Goal: Task Accomplishment & Management: Manage account settings

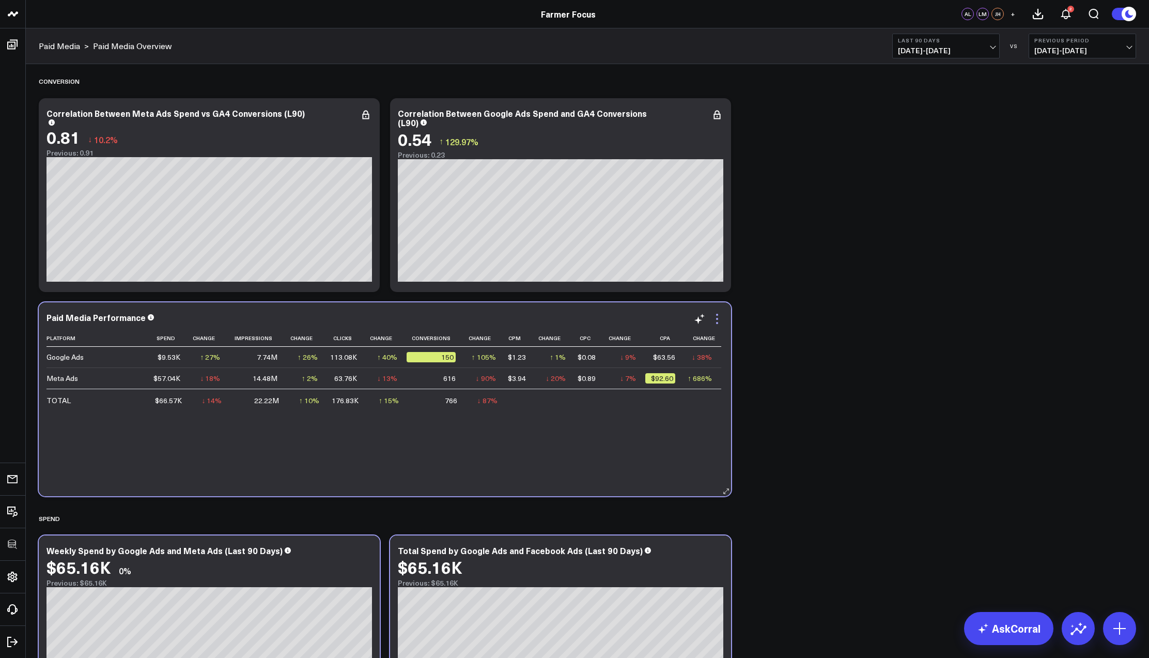
click at [717, 323] on icon at bounding box center [717, 323] width 2 height 2
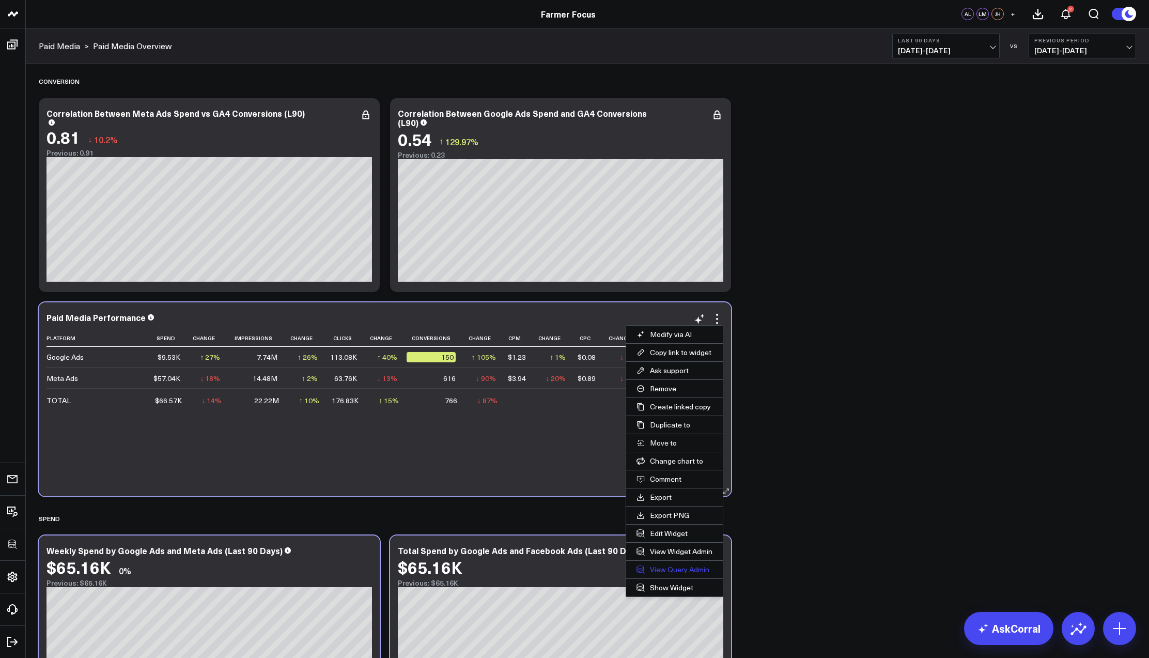
click at [674, 564] on link "View Query Admin" at bounding box center [674, 570] width 97 height 18
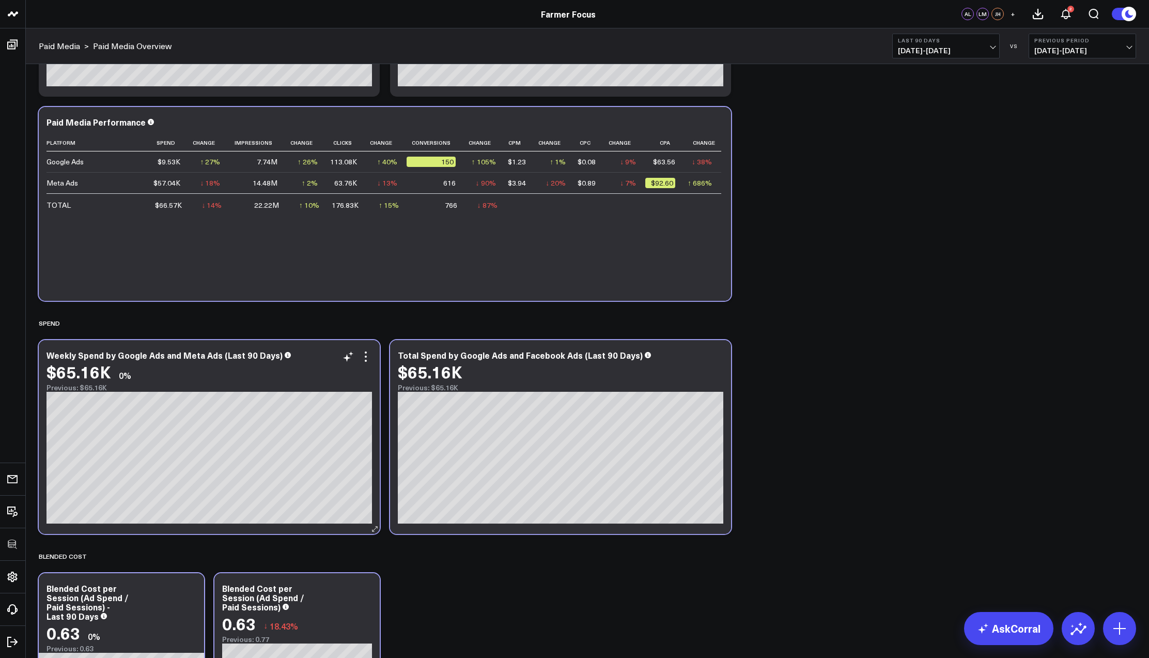
scroll to position [211, 0]
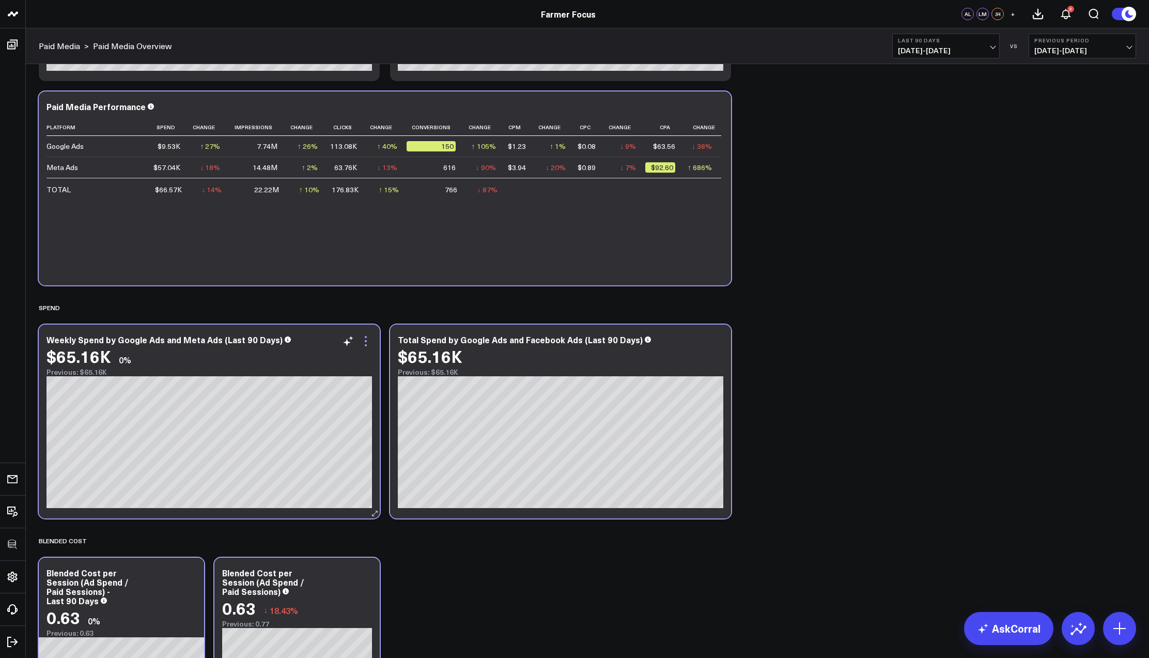
click at [365, 340] on icon at bounding box center [366, 341] width 12 height 12
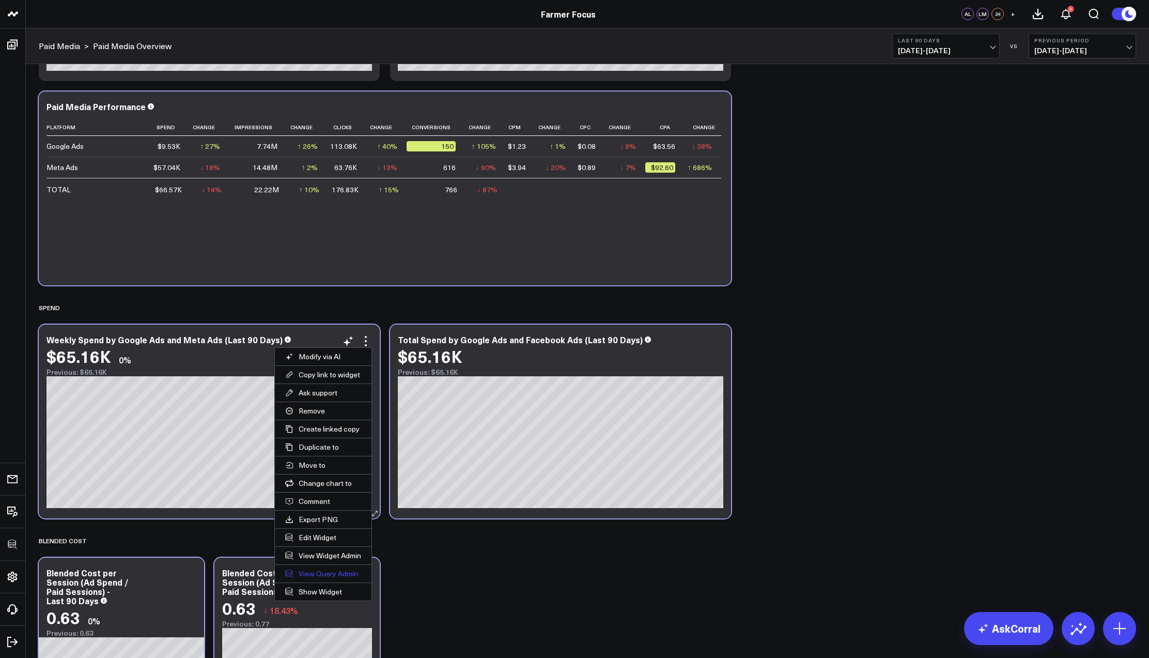
click at [302, 571] on link "View Query Admin" at bounding box center [323, 574] width 97 height 18
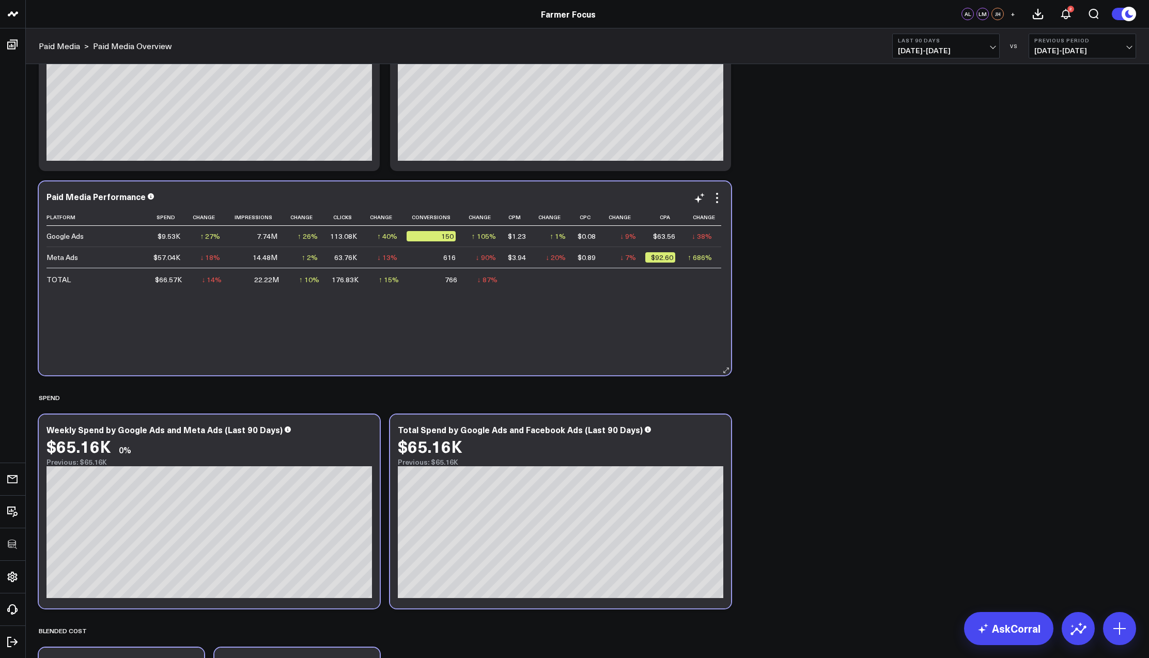
scroll to position [128, 0]
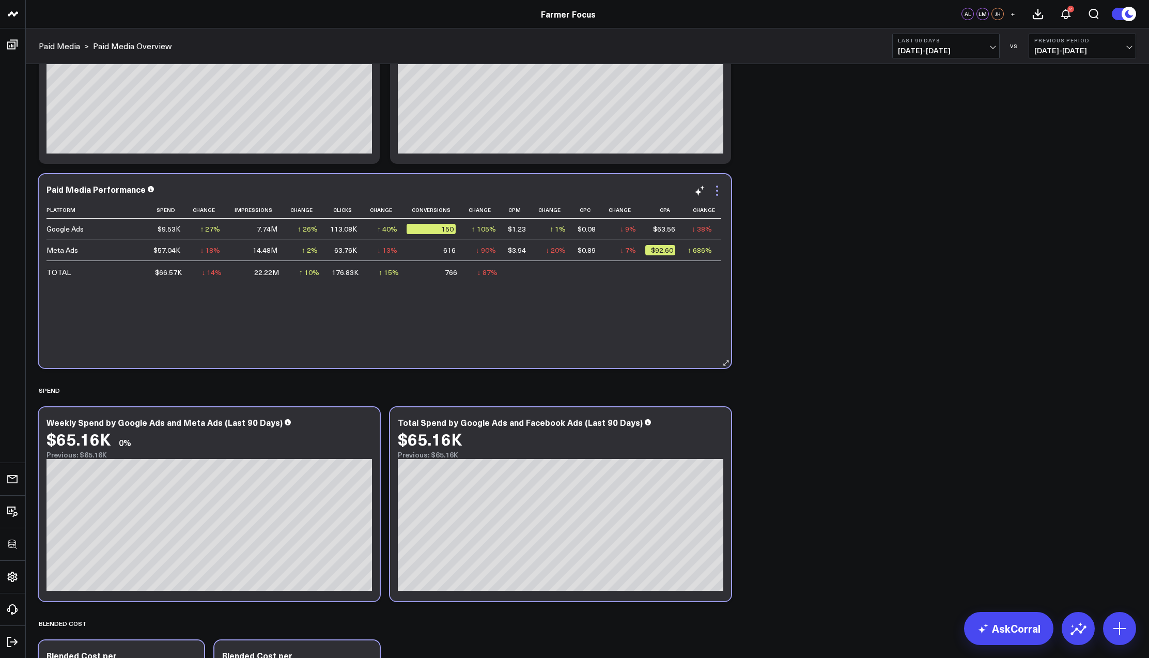
click at [719, 195] on icon at bounding box center [717, 190] width 12 height 12
click at [0, 0] on link "View Query Admin" at bounding box center [0, 0] width 0 height 0
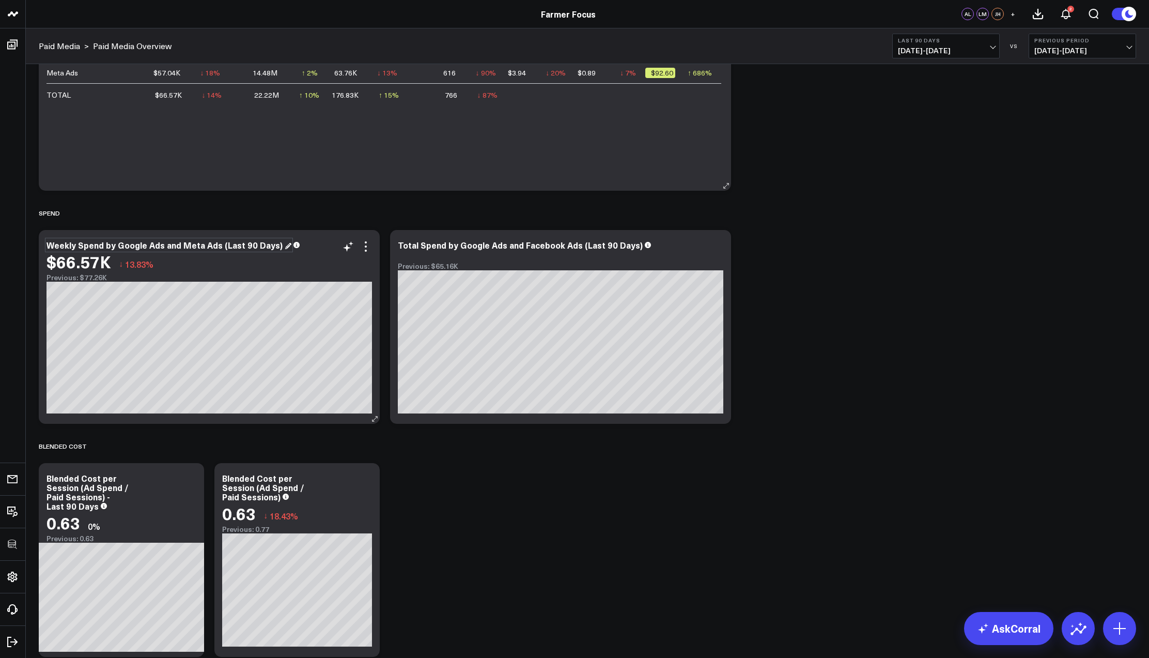
scroll to position [306, 0]
click at [366, 253] on div "$66.57K ↓ 13.83%" at bounding box center [210, 261] width 326 height 19
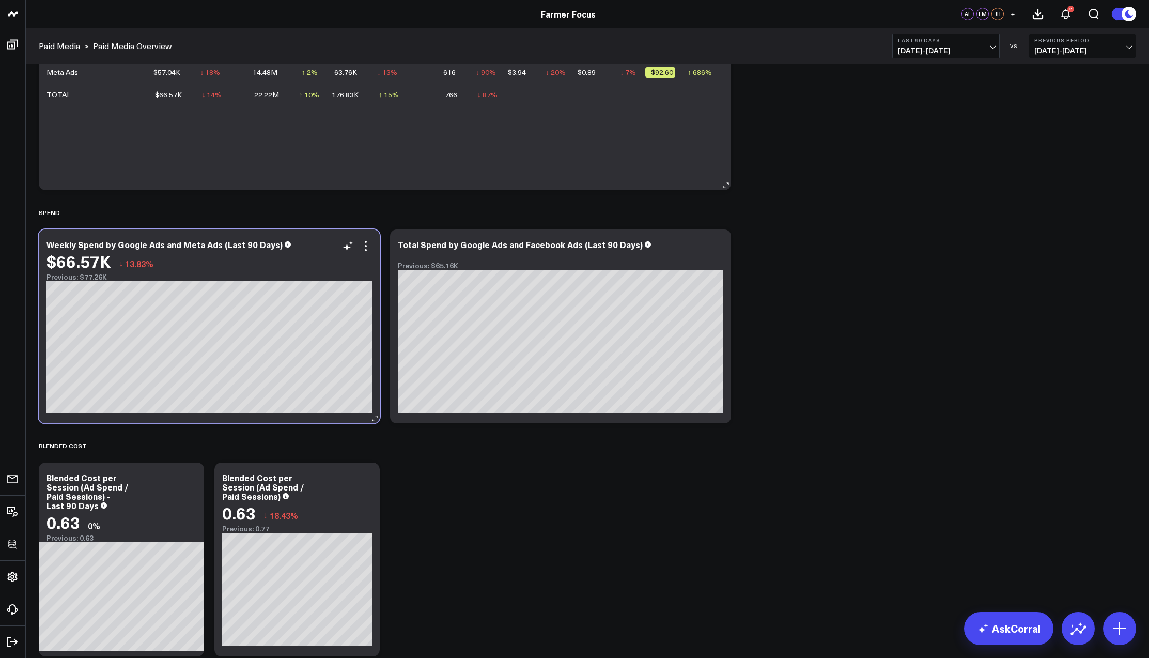
click at [366, 253] on div "$66.57K ↓ 13.83%" at bounding box center [210, 261] width 326 height 19
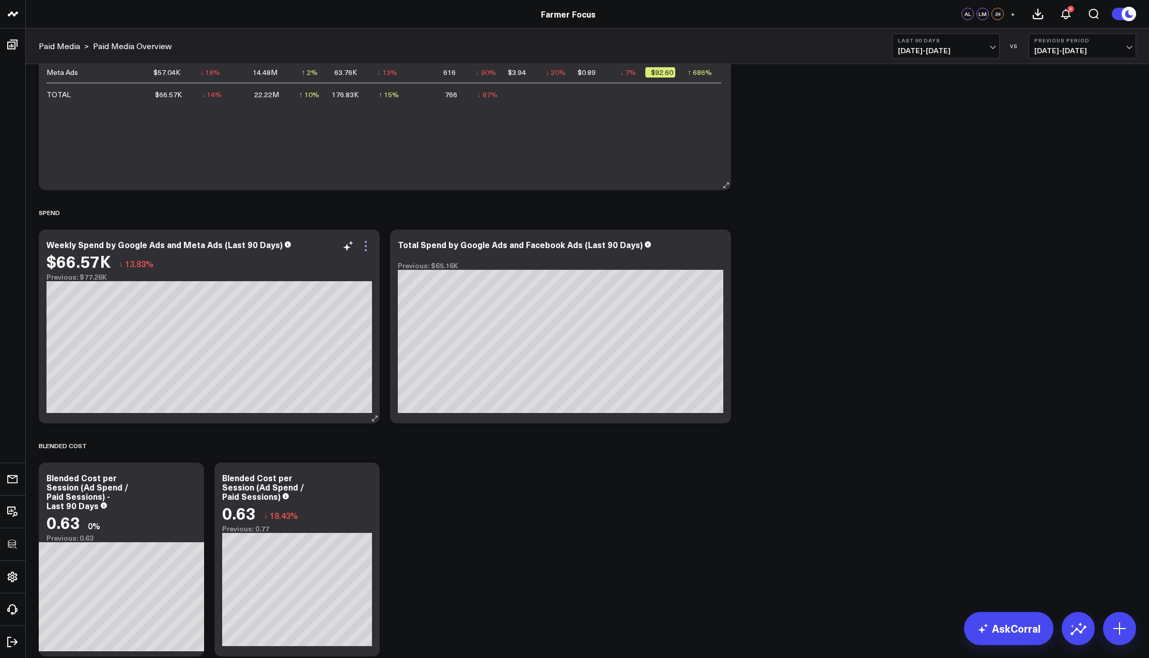
click at [368, 251] on icon at bounding box center [366, 246] width 12 height 12
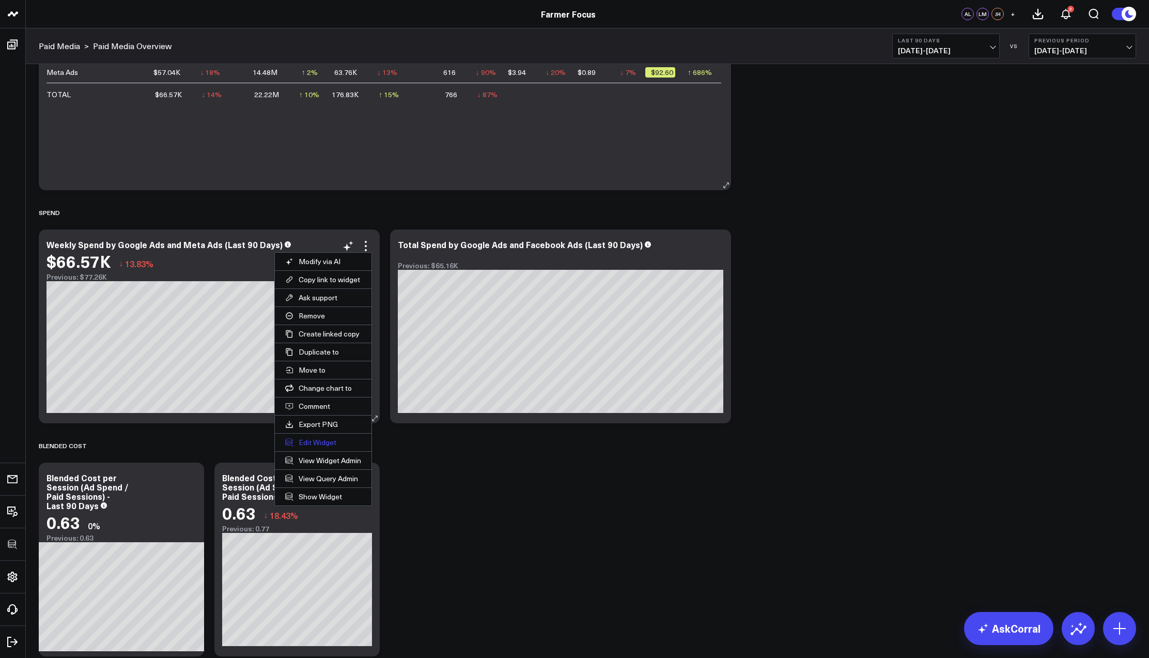
click at [319, 443] on button "Edit Widget" at bounding box center [323, 443] width 97 height 18
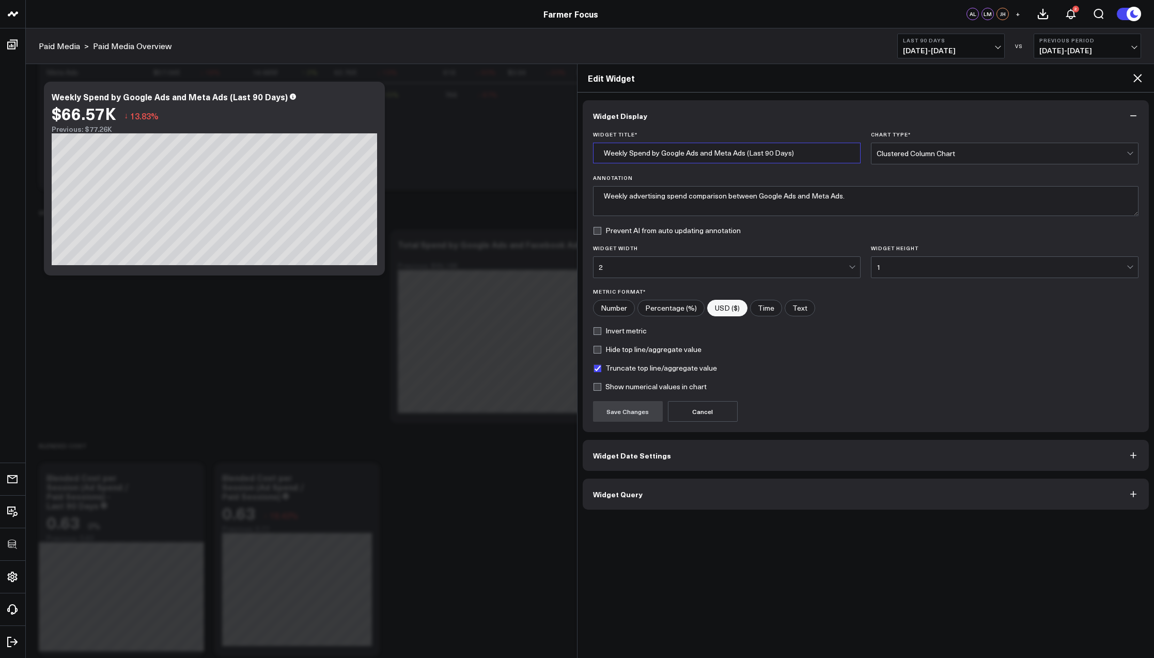
click at [806, 156] on input "Weekly Spend by Google Ads and Meta Ads (Last 90 Days)" at bounding box center [727, 153] width 268 height 21
type input "Weekly Spend by Google Ads and Meta Ads"
click at [625, 412] on button "Save Changes" at bounding box center [628, 411] width 70 height 21
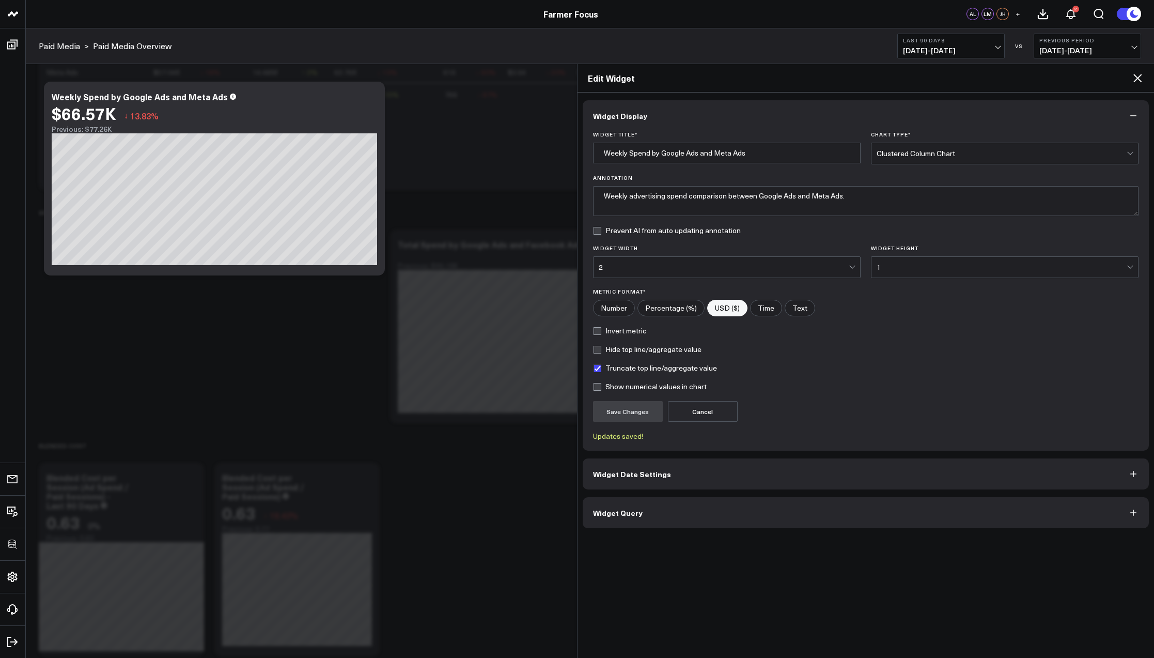
click at [1141, 78] on icon at bounding box center [1138, 78] width 12 height 12
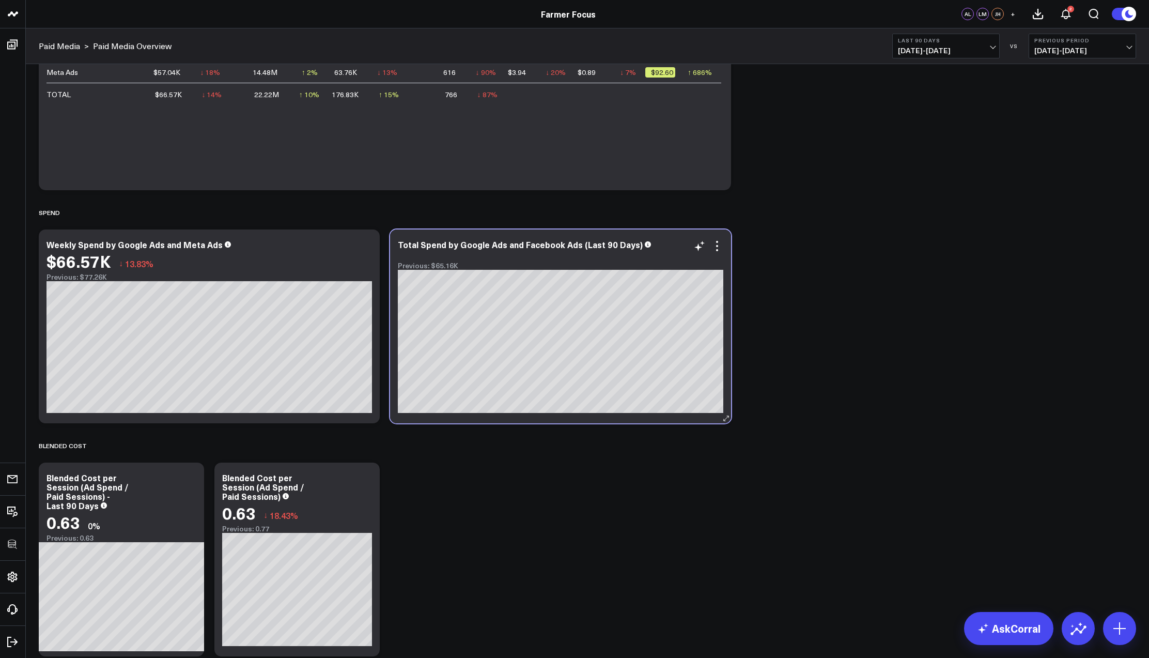
click at [667, 244] on div "Total Spend by Google Ads and Facebook Ads (Last 90 Days)" at bounding box center [561, 244] width 326 height 9
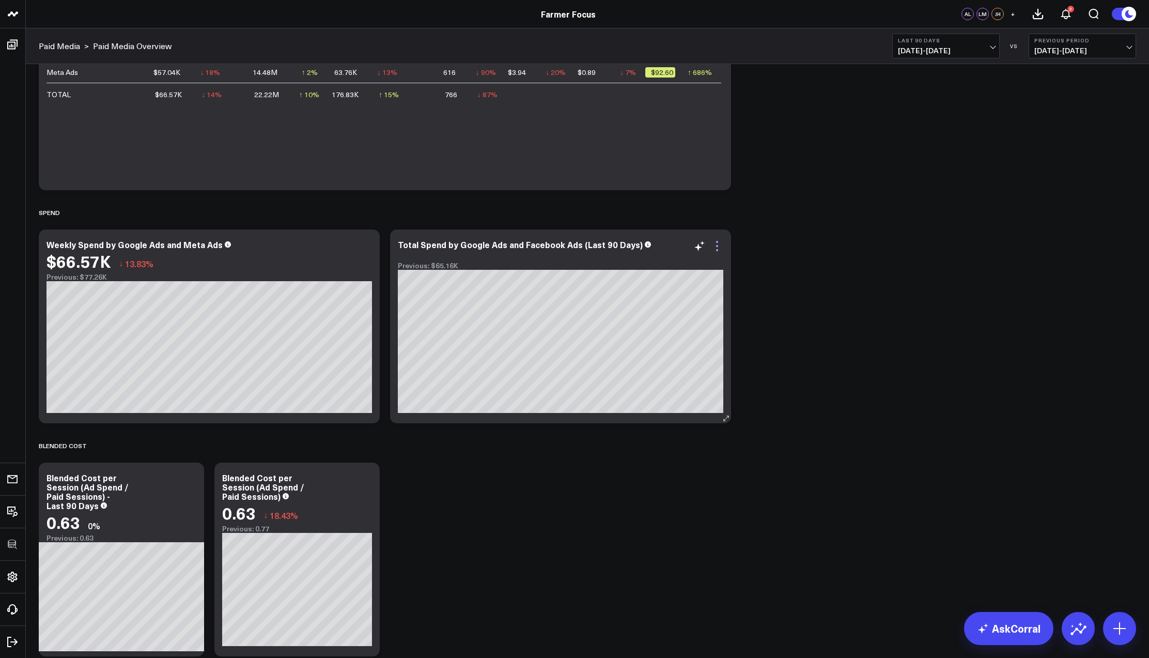
click at [719, 241] on icon at bounding box center [717, 246] width 12 height 12
click at [714, 250] on icon at bounding box center [717, 246] width 12 height 12
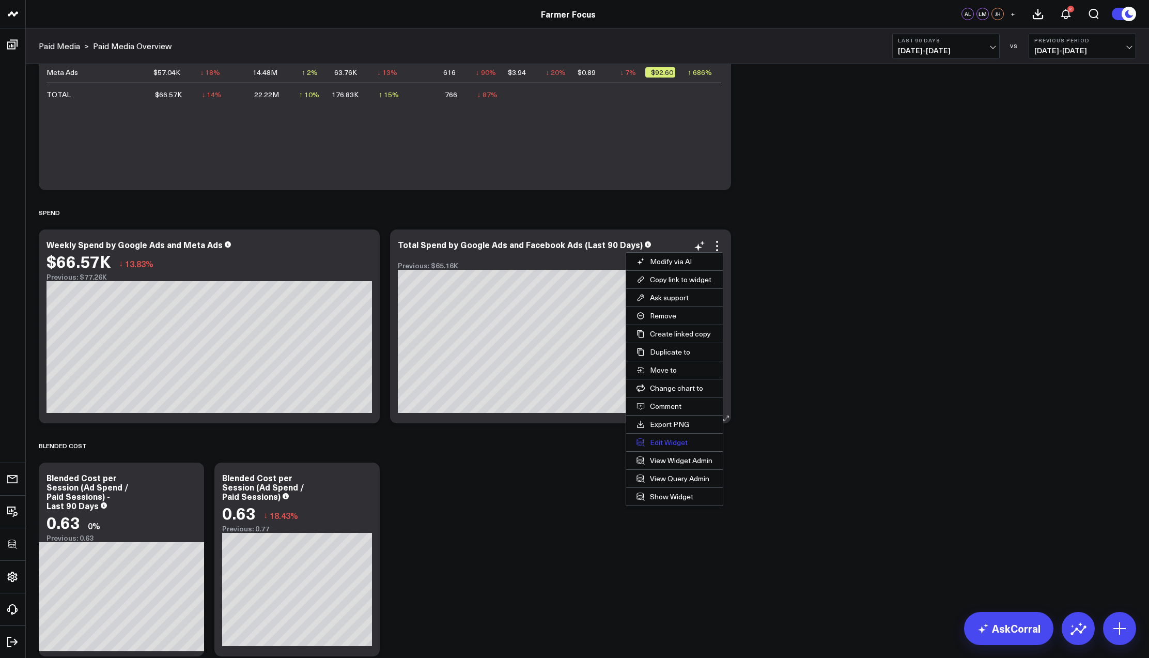
click at [663, 437] on button "Edit Widget" at bounding box center [674, 443] width 97 height 18
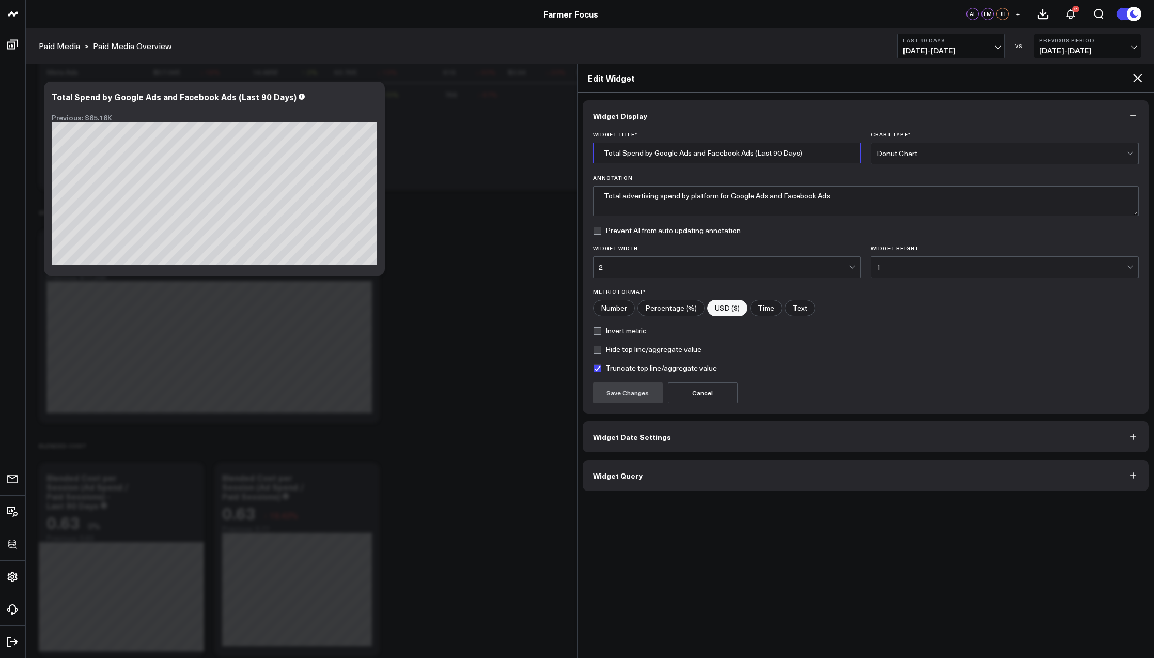
click at [805, 151] on input "Total Spend by Google Ads and Facebook Ads (Last 90 Days)" at bounding box center [727, 153] width 268 height 21
type input "Total Spend by Google Ads and Facebook Ads"
click at [620, 396] on button "Save Changes" at bounding box center [628, 392] width 70 height 21
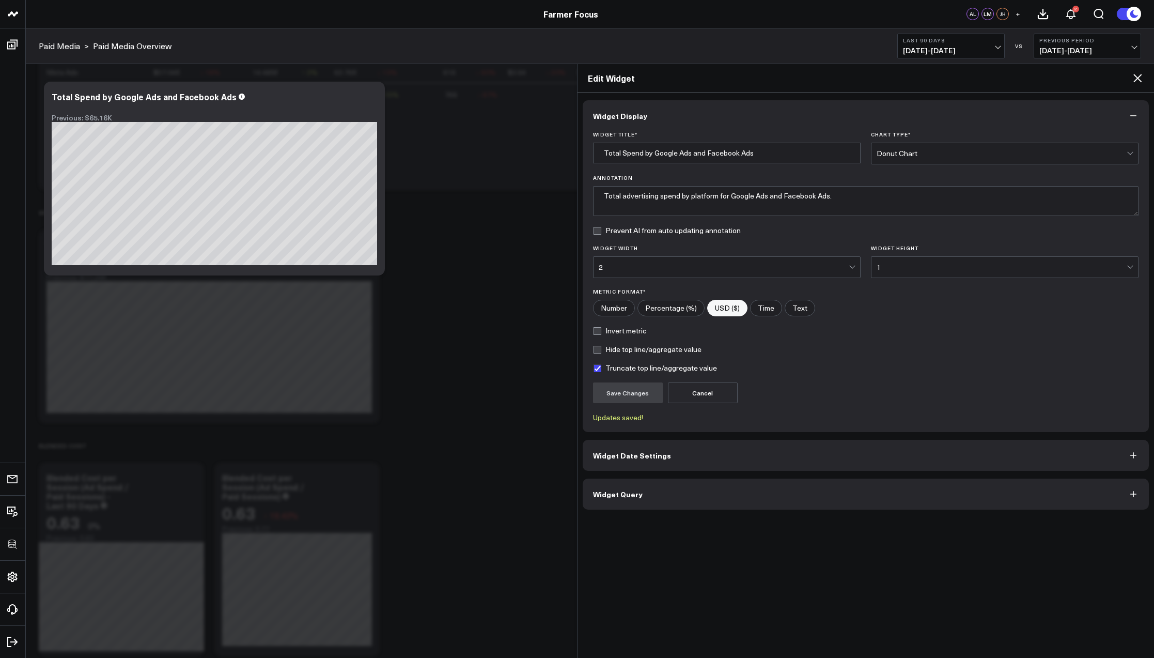
click at [1135, 76] on icon at bounding box center [1138, 78] width 8 height 8
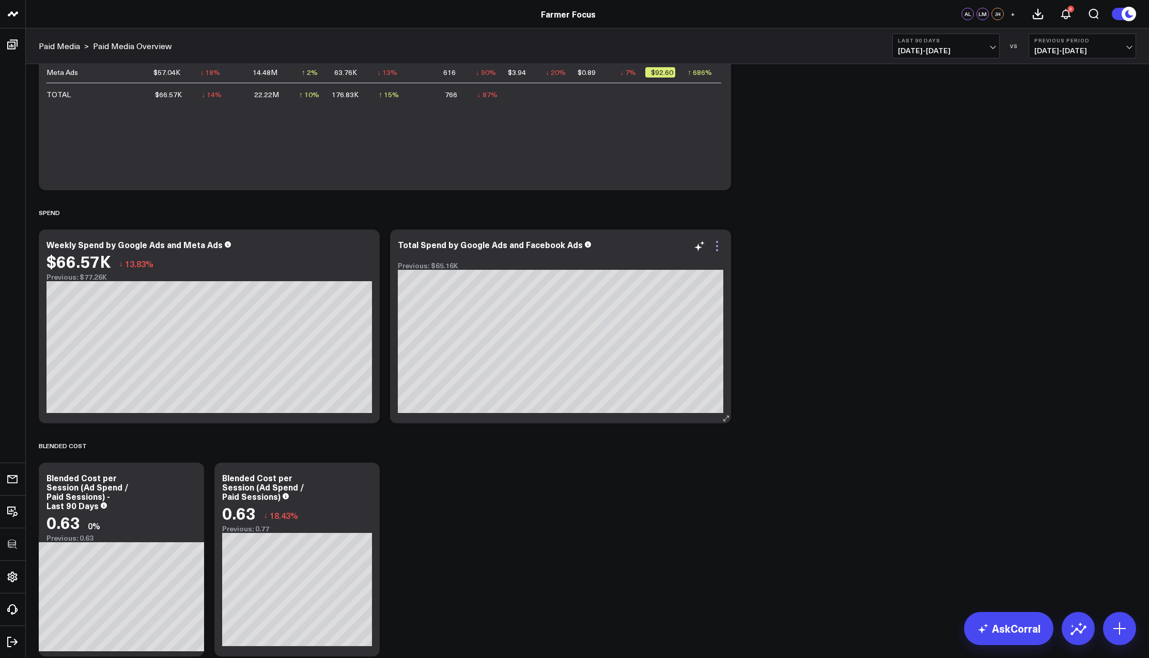
click at [720, 249] on icon at bounding box center [717, 246] width 12 height 12
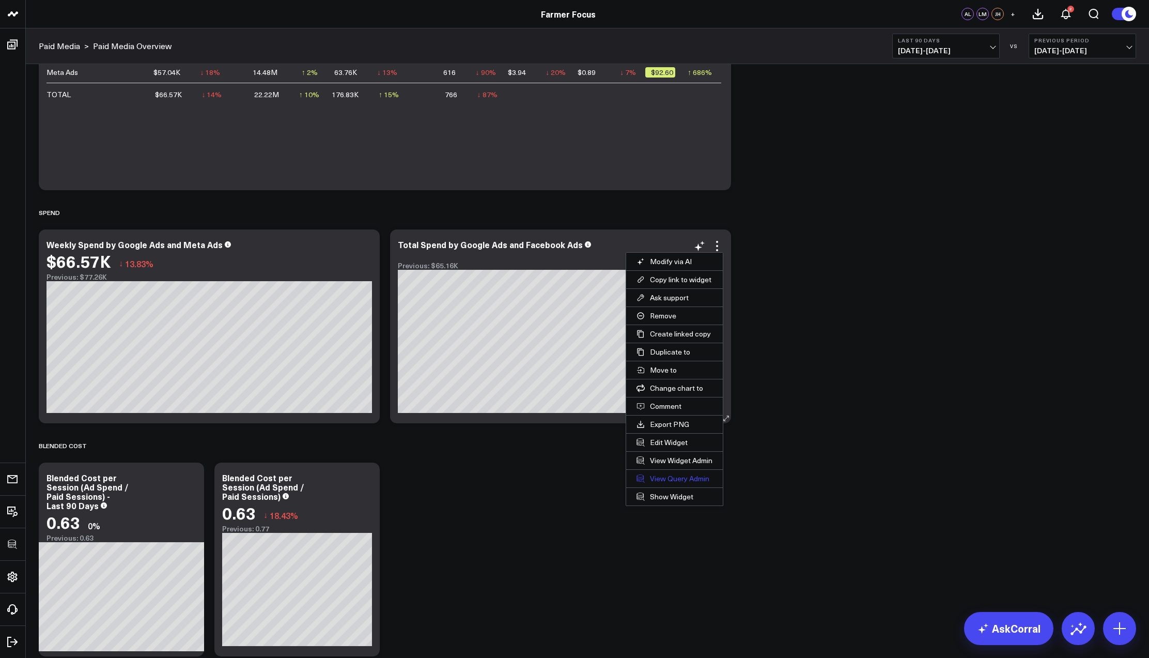
click at [671, 474] on link "View Query Admin" at bounding box center [674, 479] width 97 height 18
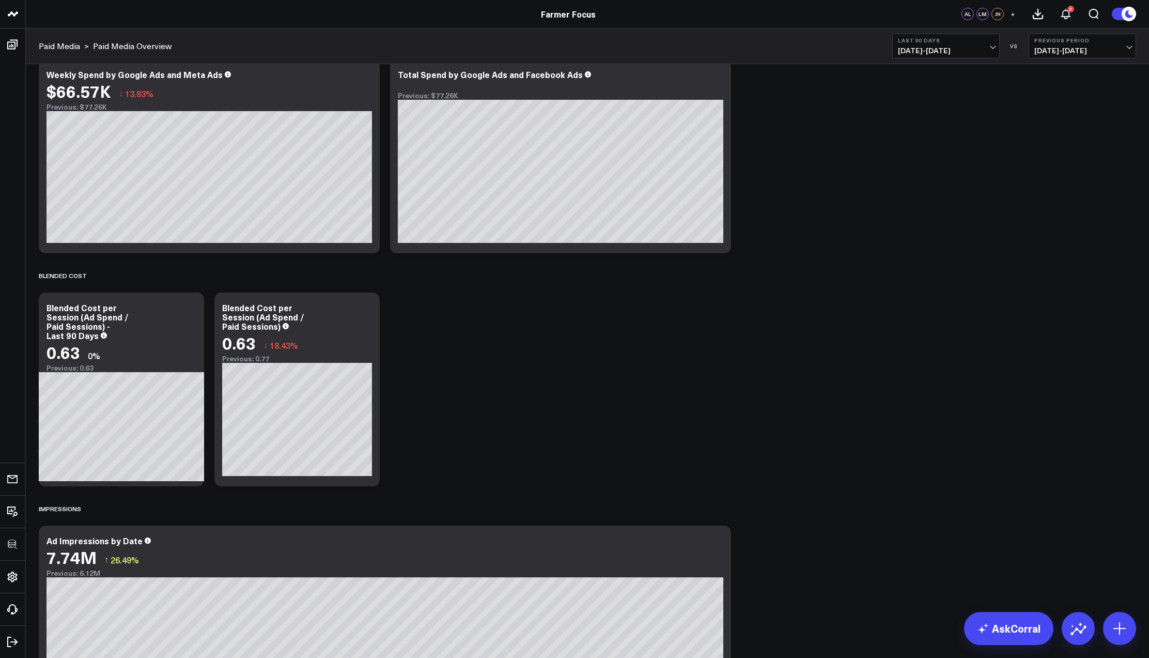
scroll to position [478, 0]
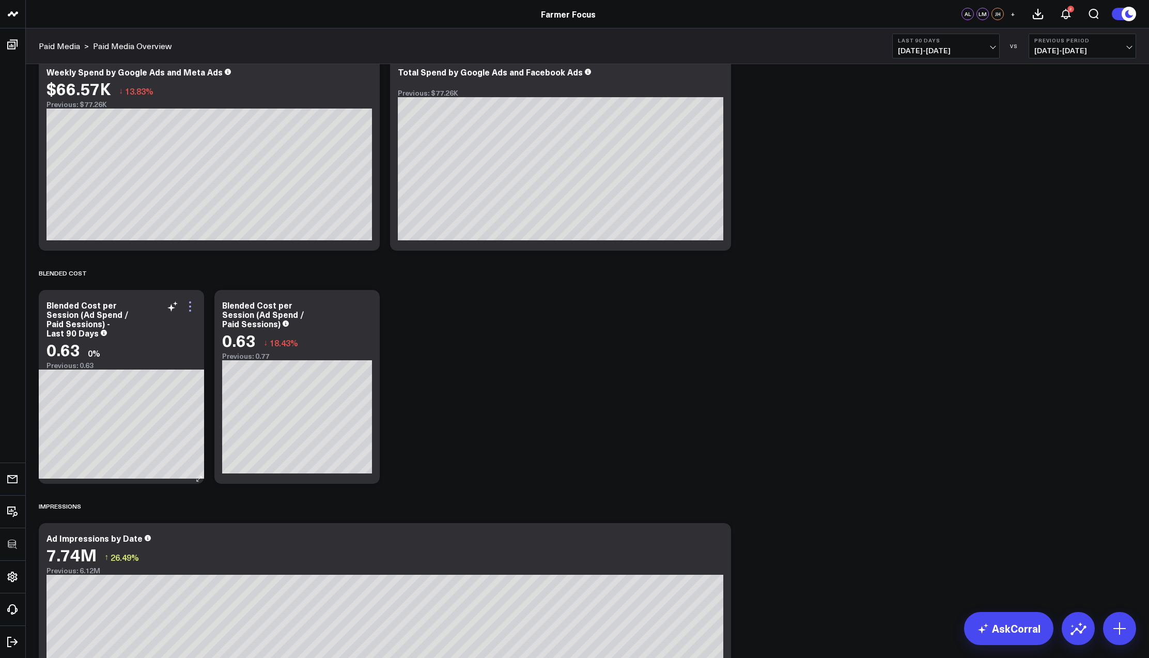
click at [189, 310] on icon at bounding box center [190, 306] width 12 height 12
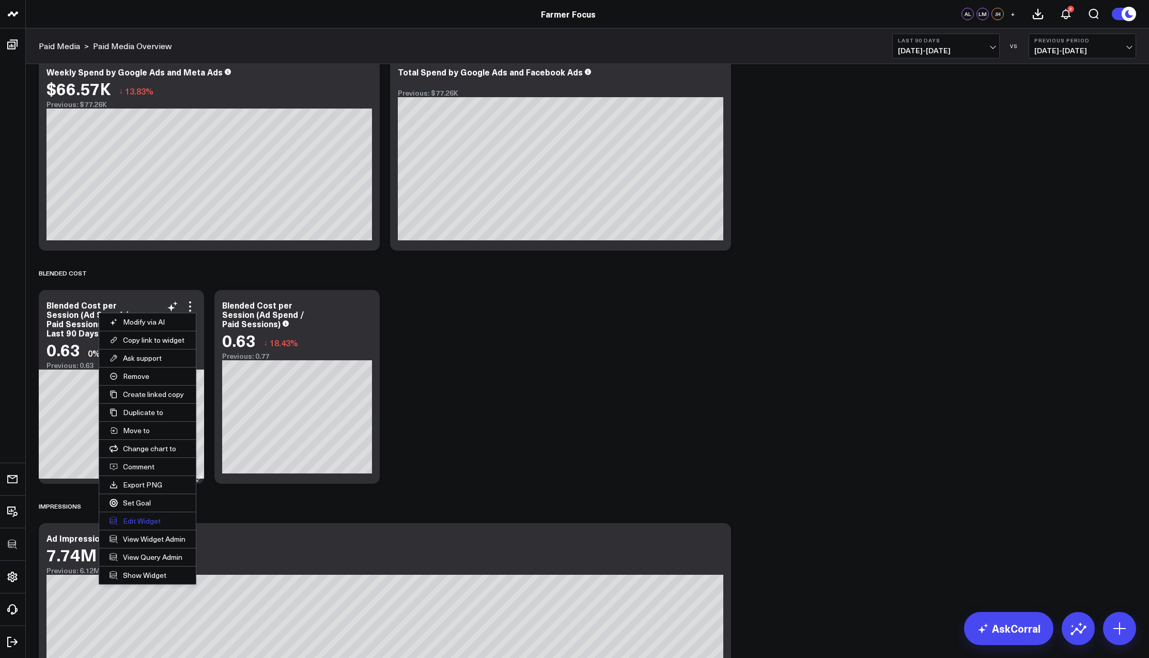
click at [130, 516] on button "Edit Widget" at bounding box center [147, 521] width 97 height 18
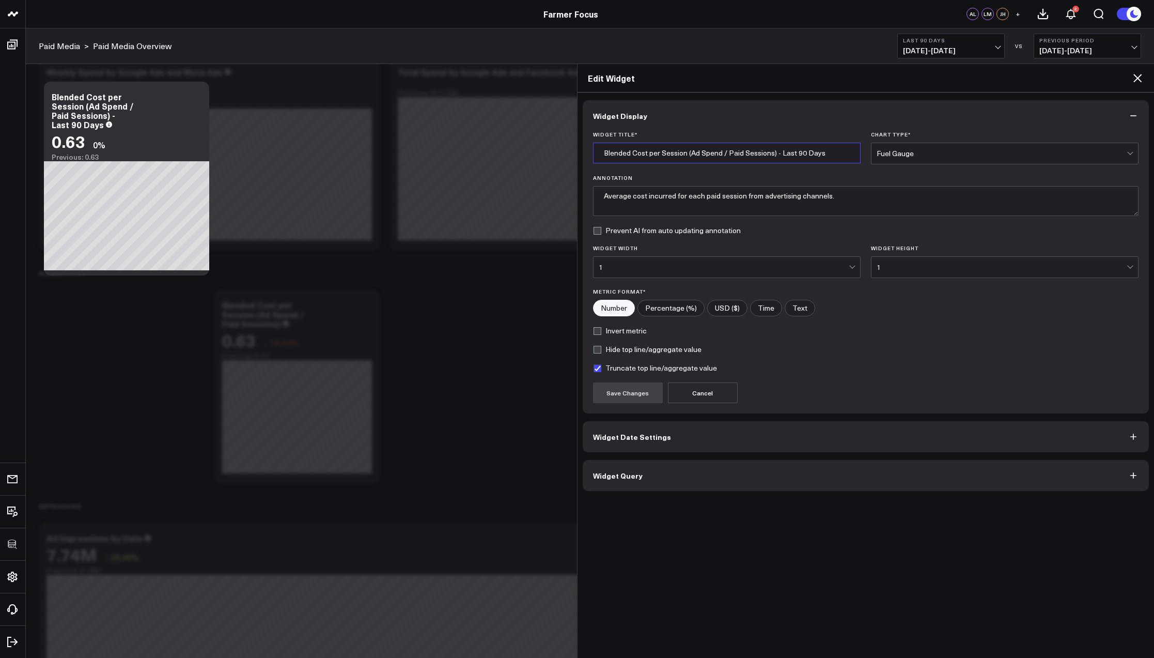
click at [824, 152] on input "Blended Cost per Session (Ad Spend / Paid Sessions) - Last 90 Days" at bounding box center [727, 153] width 268 height 21
type input "Blended Cost per Session (Ad Spend / Paid Sessions)"
click at [613, 395] on button "Save Changes" at bounding box center [628, 392] width 70 height 21
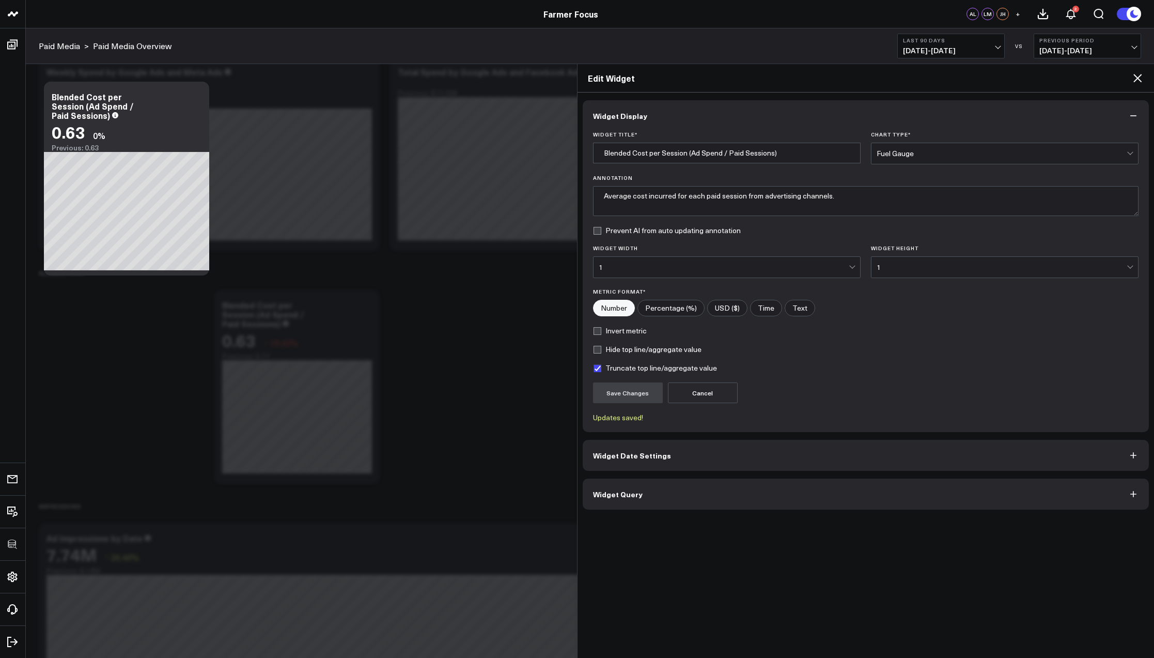
click at [1138, 73] on icon at bounding box center [1138, 78] width 12 height 12
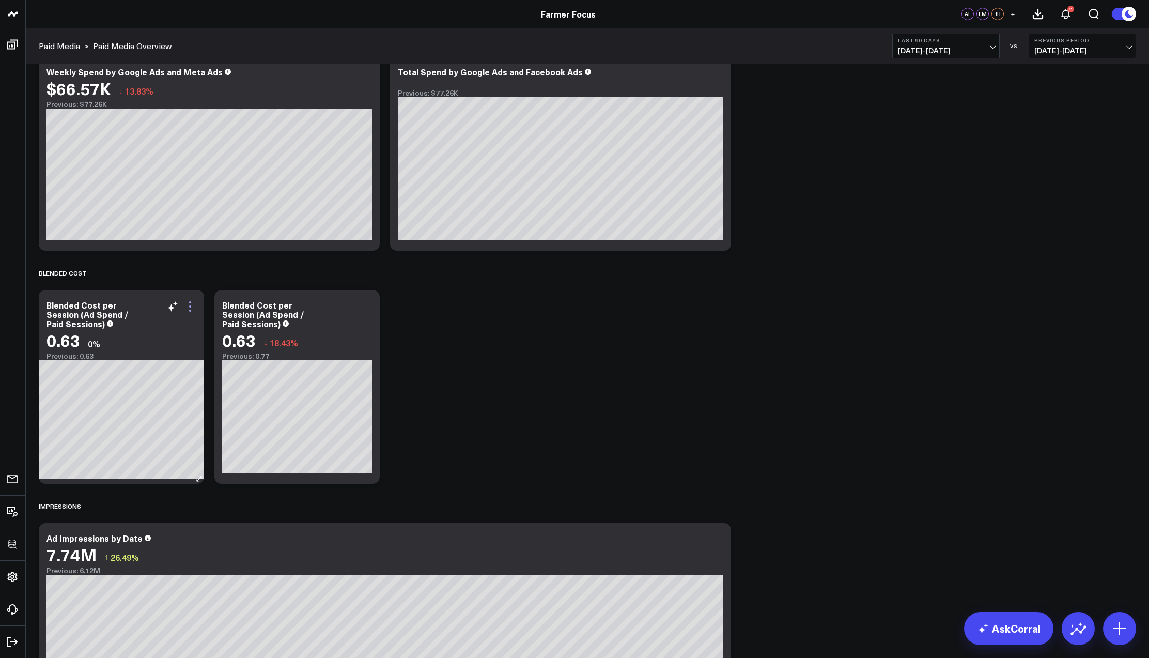
click at [190, 305] on icon at bounding box center [190, 306] width 2 height 2
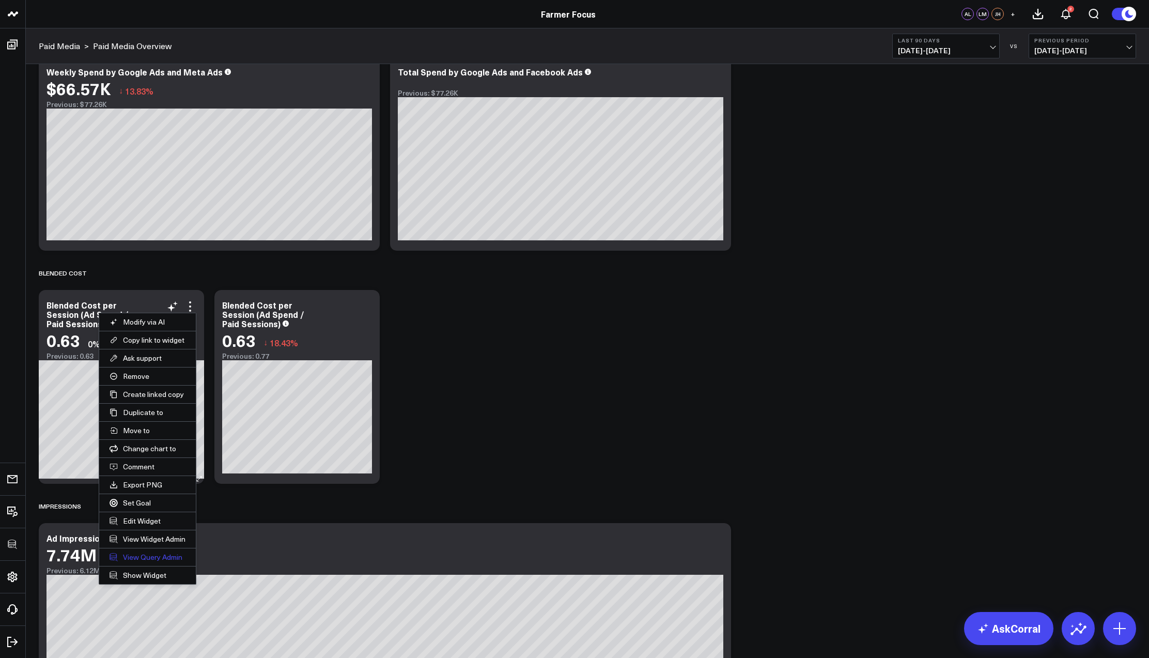
click at [161, 554] on link "View Query Admin" at bounding box center [147, 557] width 97 height 18
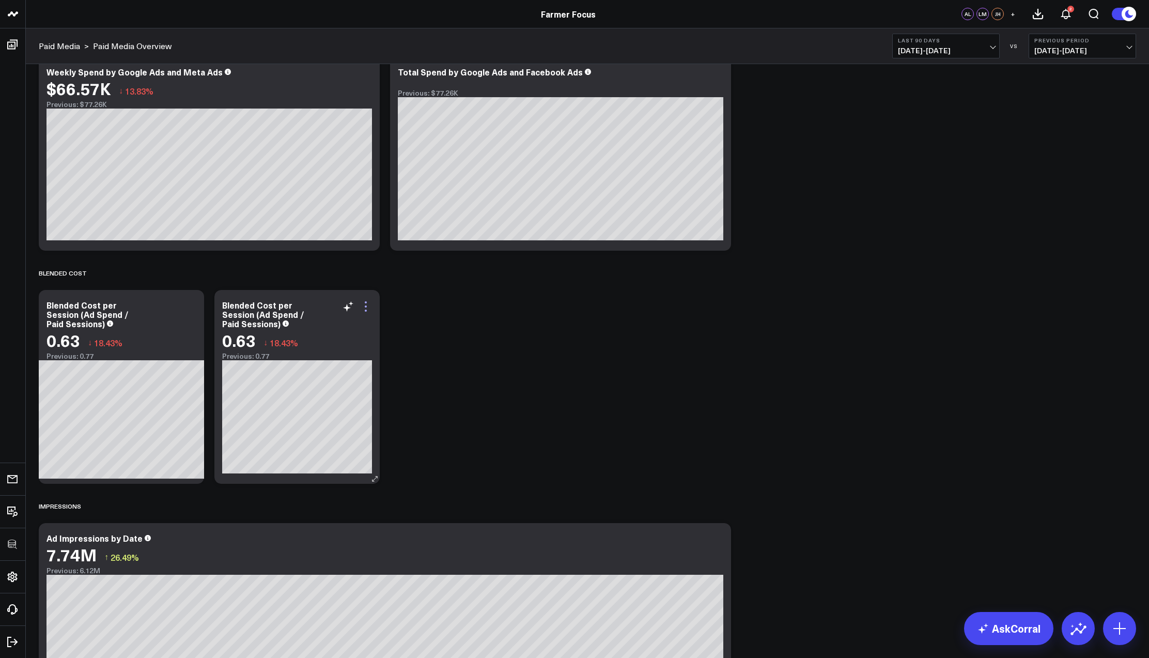
click at [365, 307] on icon at bounding box center [366, 306] width 12 height 12
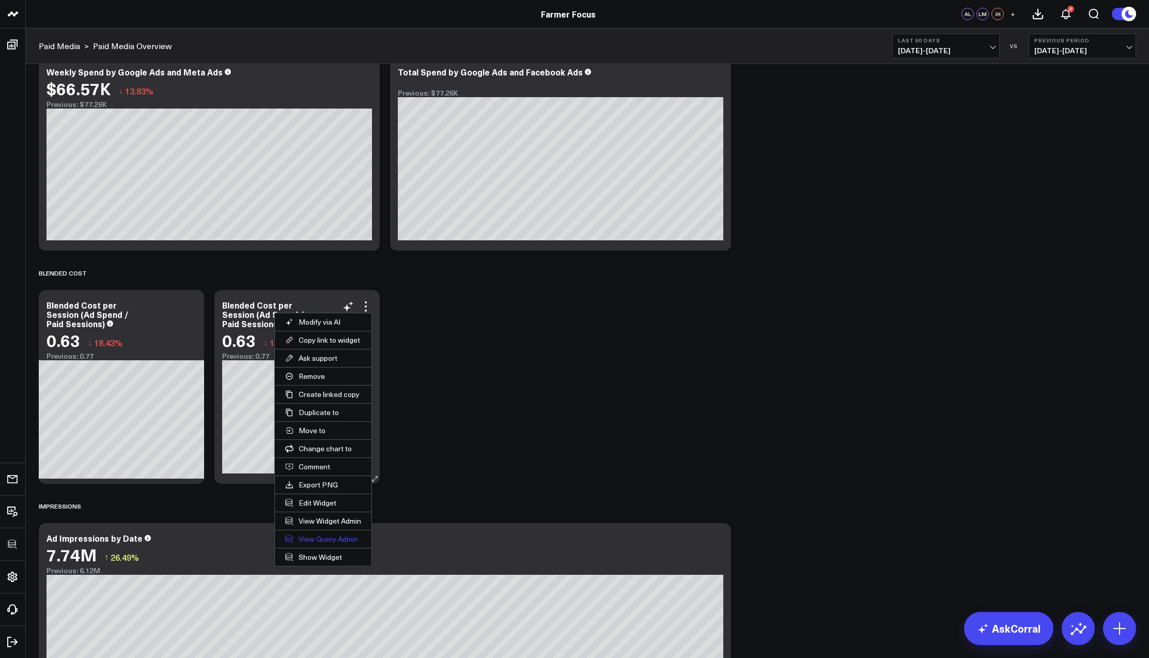
click at [315, 541] on link "View Query Admin" at bounding box center [323, 539] width 97 height 18
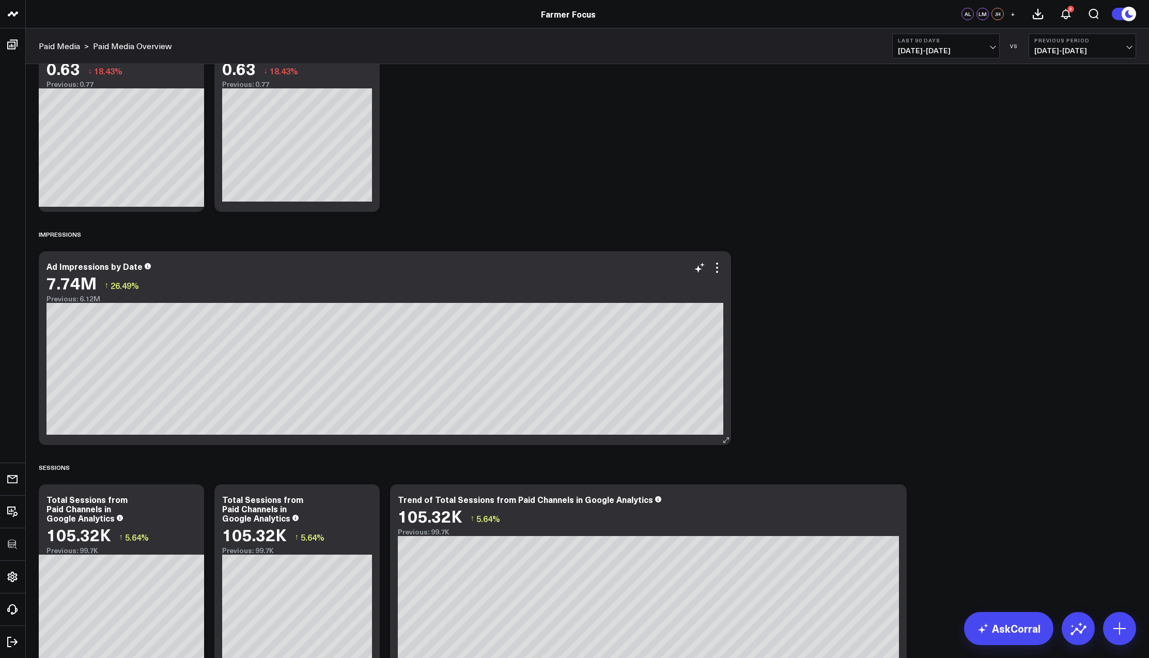
scroll to position [758, 0]
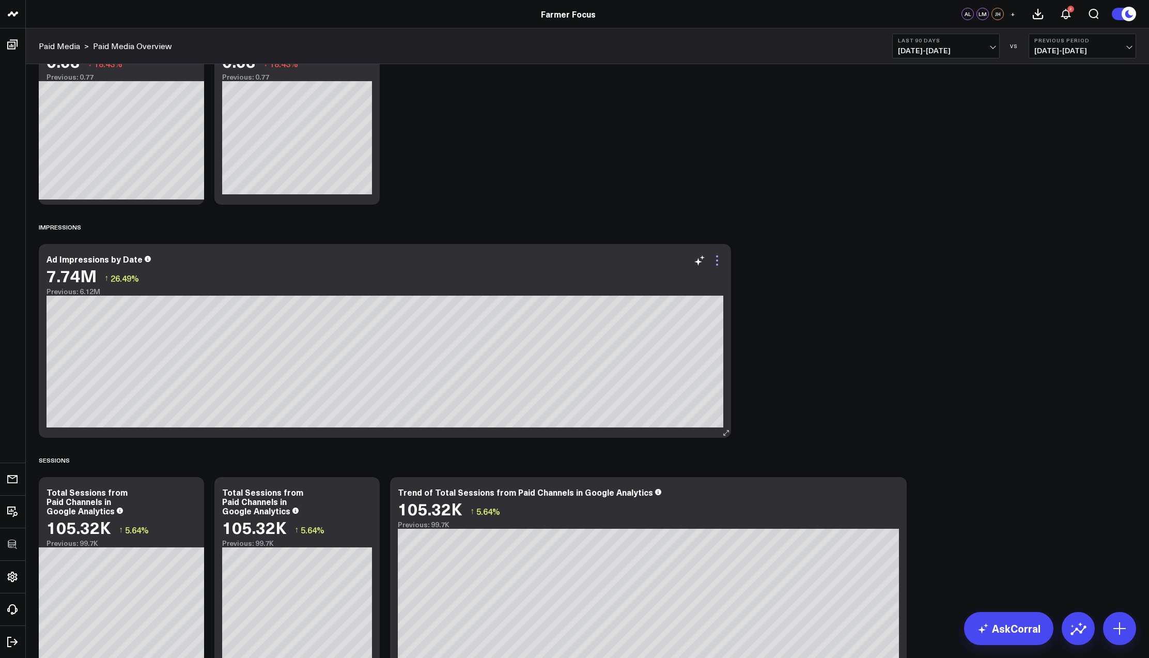
click at [717, 261] on icon at bounding box center [717, 260] width 12 height 12
click at [718, 262] on icon at bounding box center [717, 260] width 12 height 12
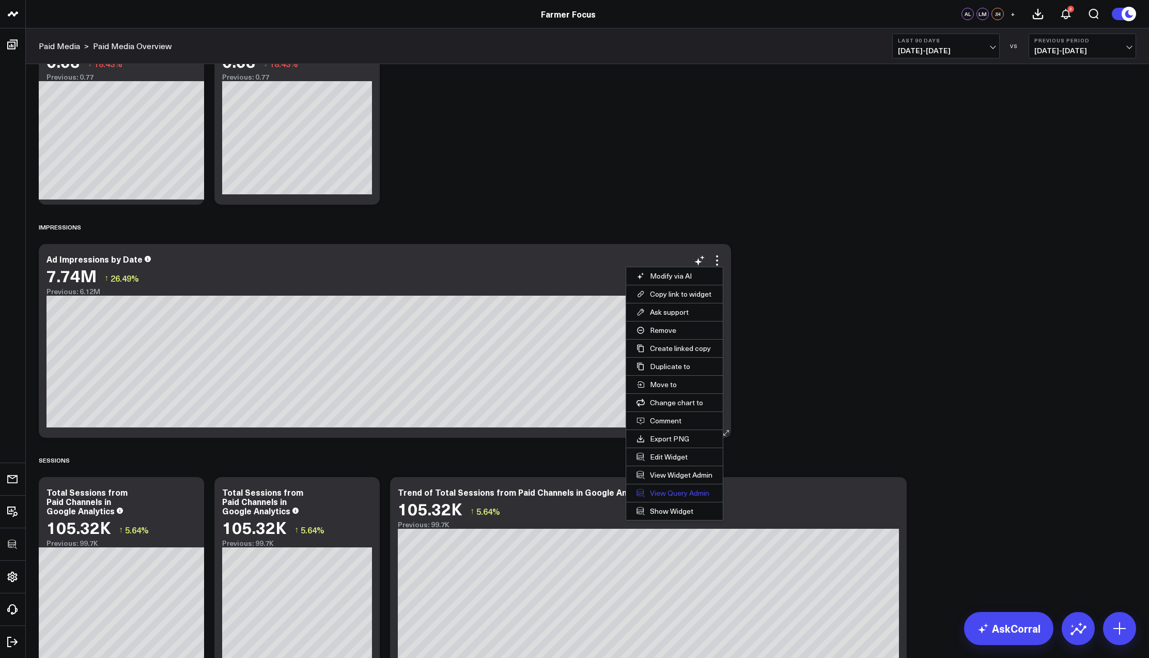
click at [663, 490] on link "View Query Admin" at bounding box center [674, 493] width 97 height 18
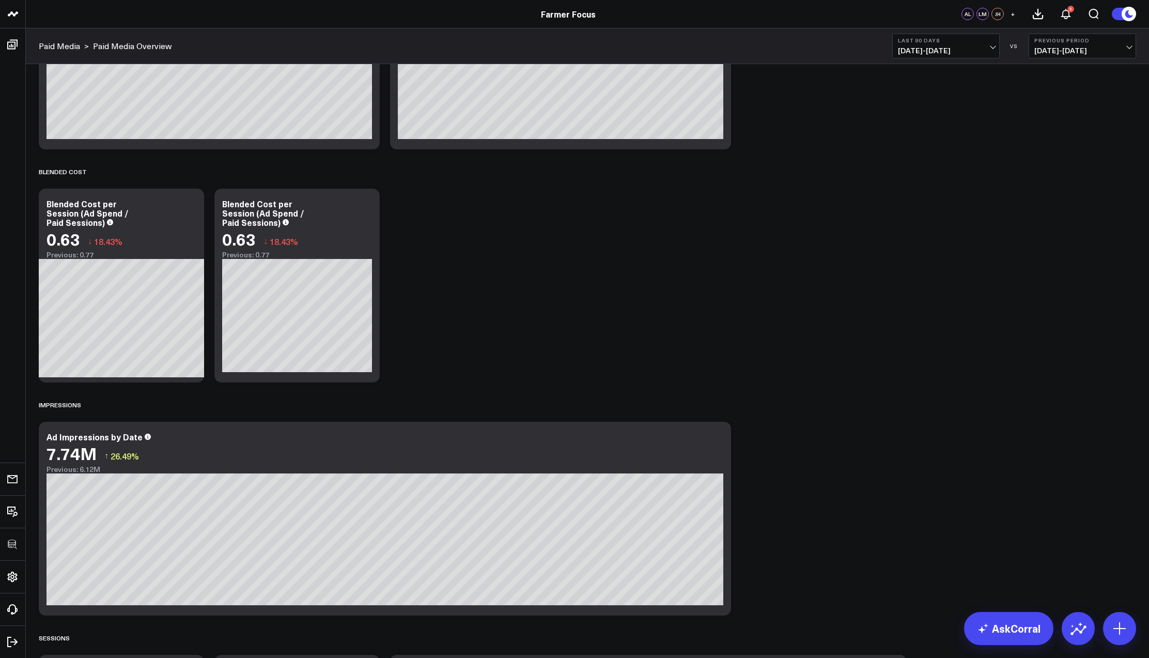
scroll to position [613, 0]
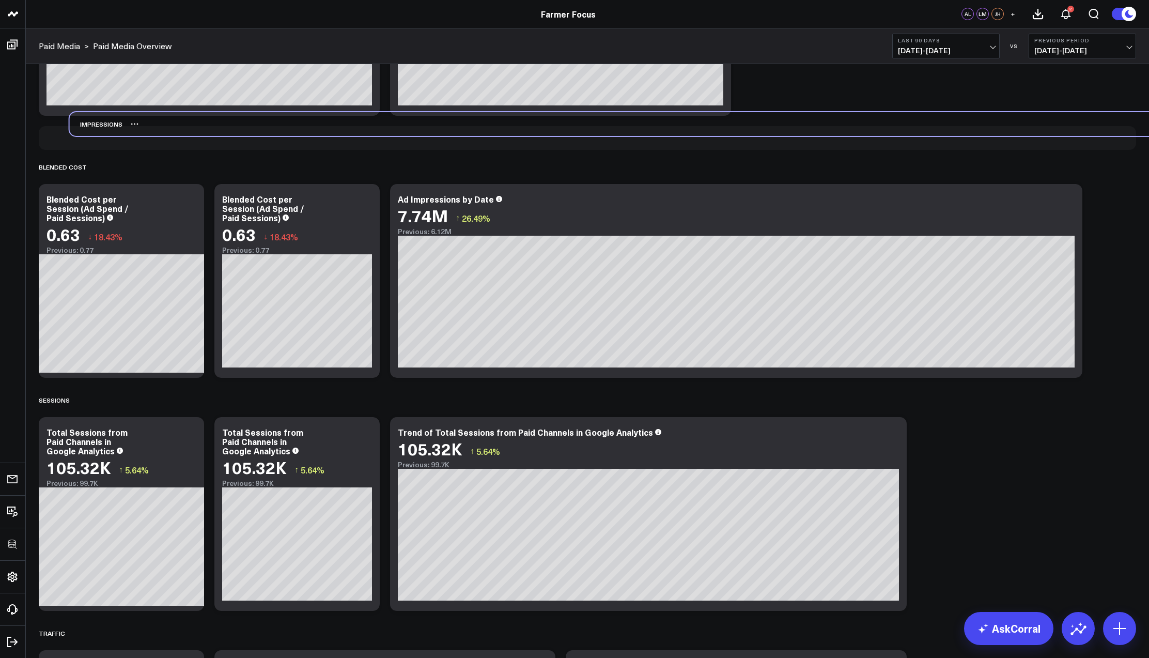
drag, startPoint x: 59, startPoint y: 350, endPoint x: 86, endPoint y: 125, distance: 226.4
click at [86, 125] on div "Impressions" at bounding box center [96, 124] width 53 height 24
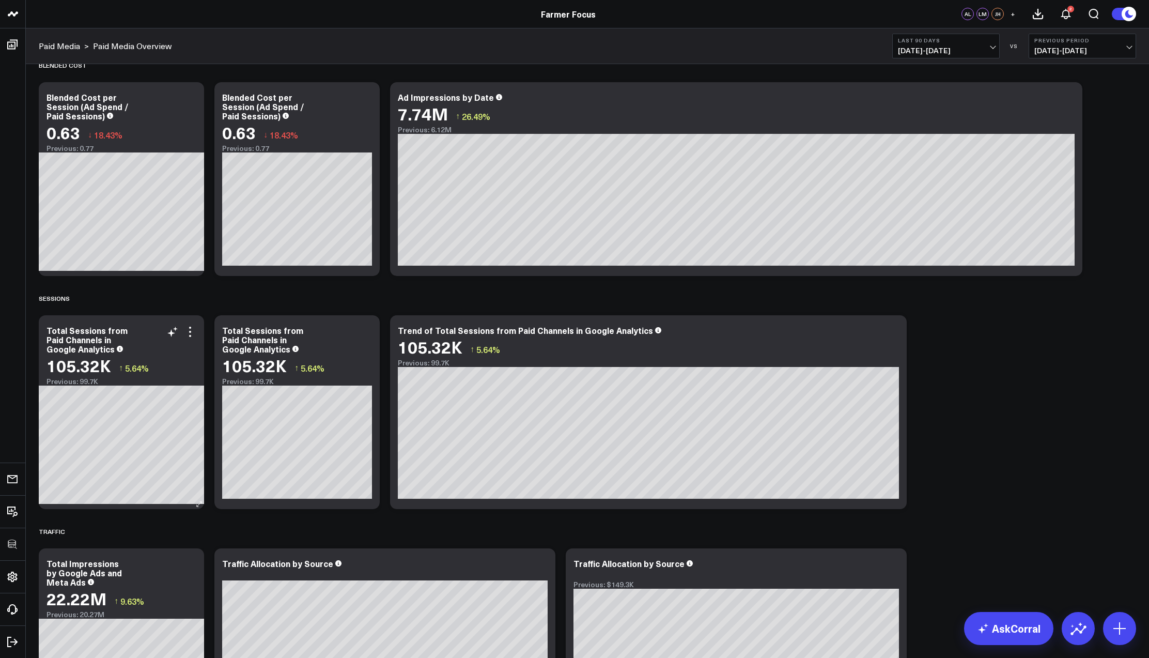
scroll to position [718, 0]
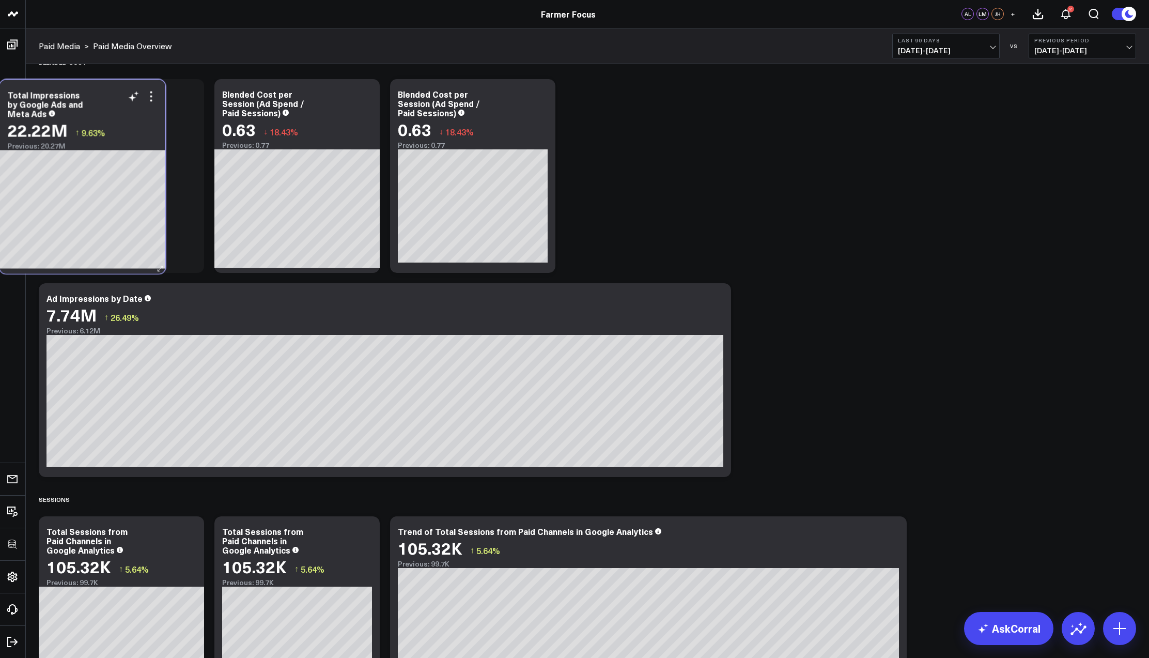
drag, startPoint x: 94, startPoint y: 551, endPoint x: 55, endPoint y: 86, distance: 467.2
click at [55, 86] on div "Total Impressions by Google Ads and Meta Ads 22.22M ↑ 9.63% Previous: 20.27M" at bounding box center [82, 115] width 165 height 70
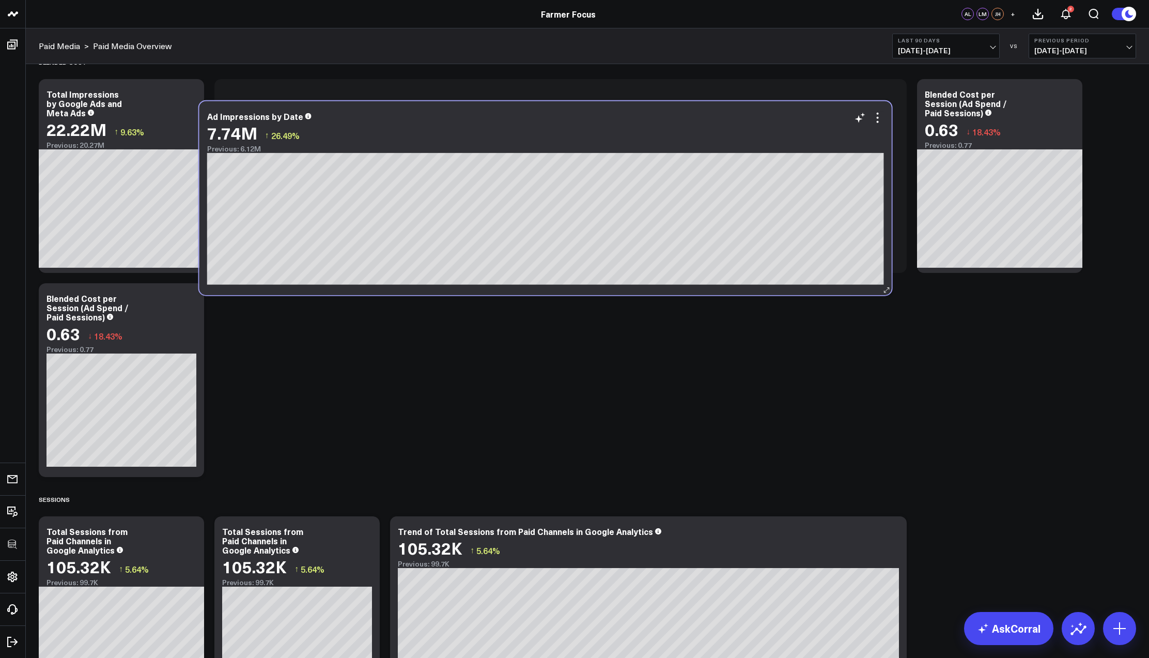
drag, startPoint x: 179, startPoint y: 290, endPoint x: 337, endPoint y: 109, distance: 240.2
click at [337, 109] on div "Ad Impressions by Date 7.74M ↑ 26.49% Previous: 6.12M [#fff fontSize:14px lineH…" at bounding box center [545, 198] width 692 height 194
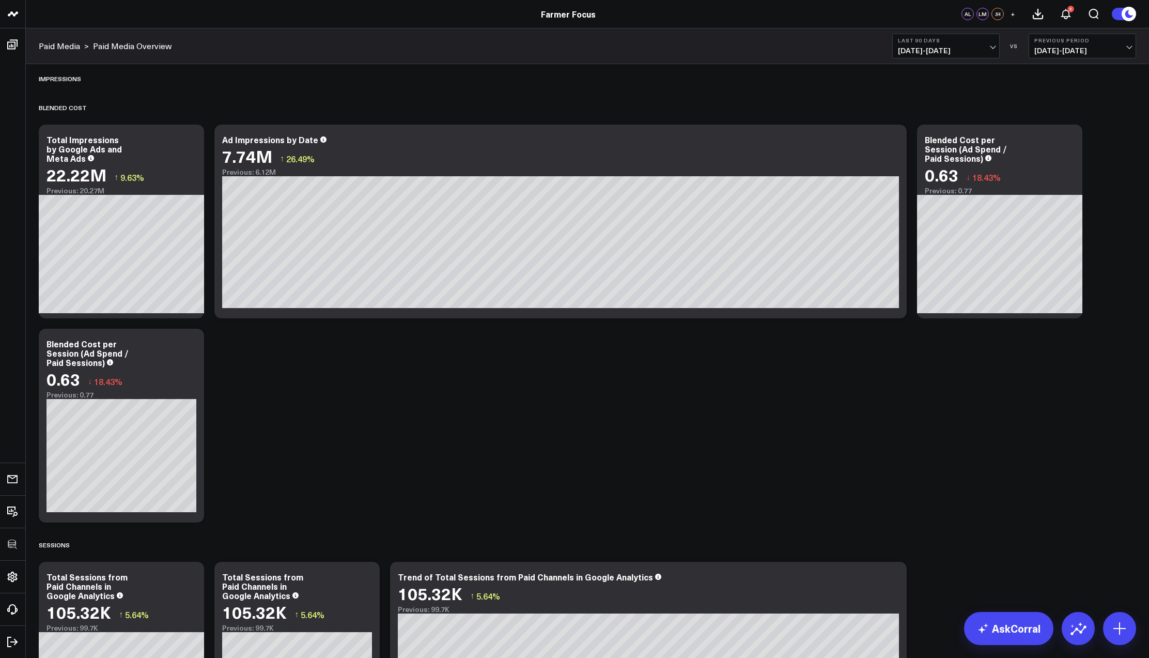
scroll to position [672, 0]
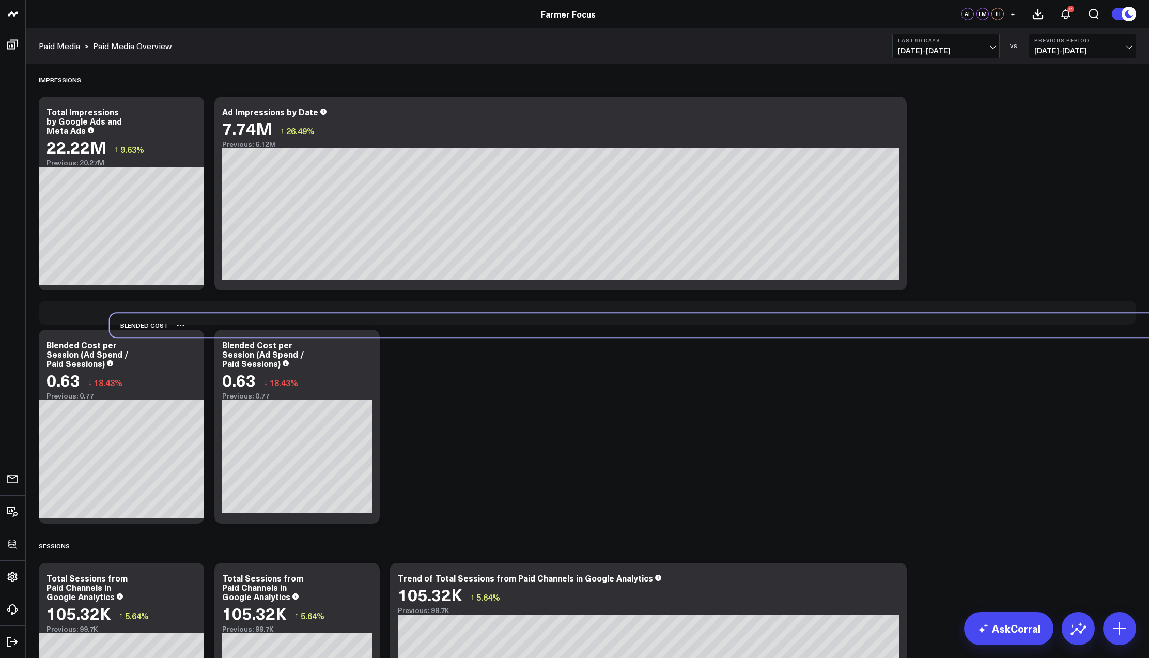
drag, startPoint x: 55, startPoint y: 111, endPoint x: 127, endPoint y: 327, distance: 228.1
click at [127, 327] on div "Blended Cost" at bounding box center [139, 325] width 58 height 24
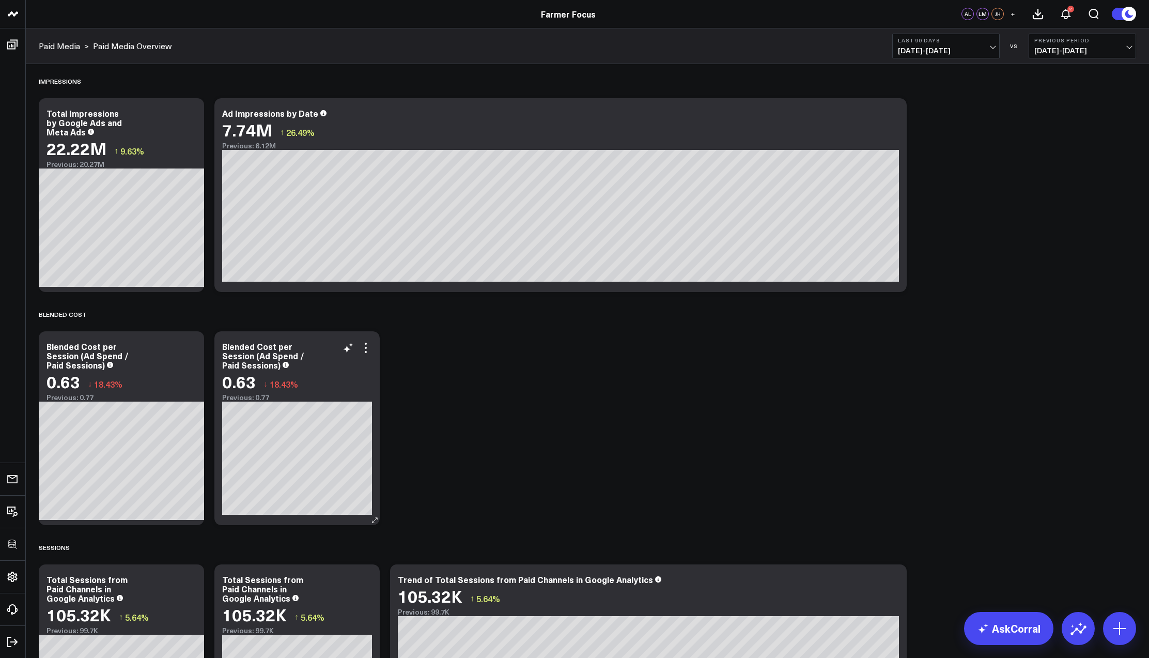
scroll to position [669, 0]
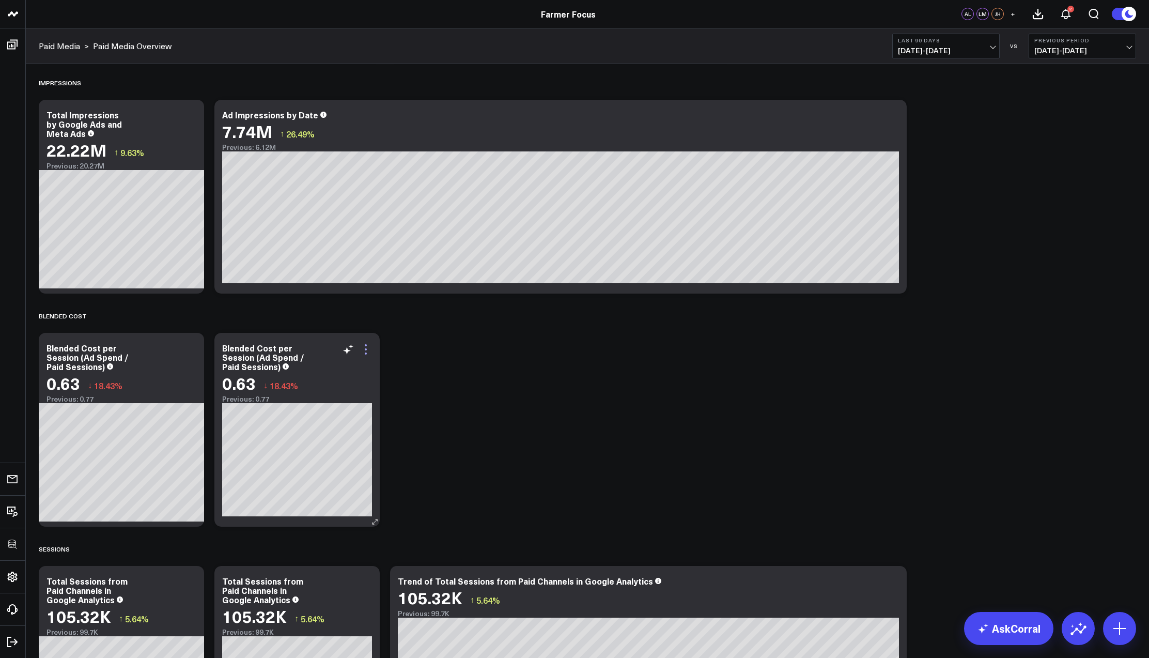
click at [364, 351] on icon at bounding box center [366, 349] width 12 height 12
click at [347, 349] on icon at bounding box center [347, 351] width 8 height 8
click at [394, 360] on textarea at bounding box center [462, 372] width 175 height 47
type textarea "c"
type textarea "show current and previous by date"
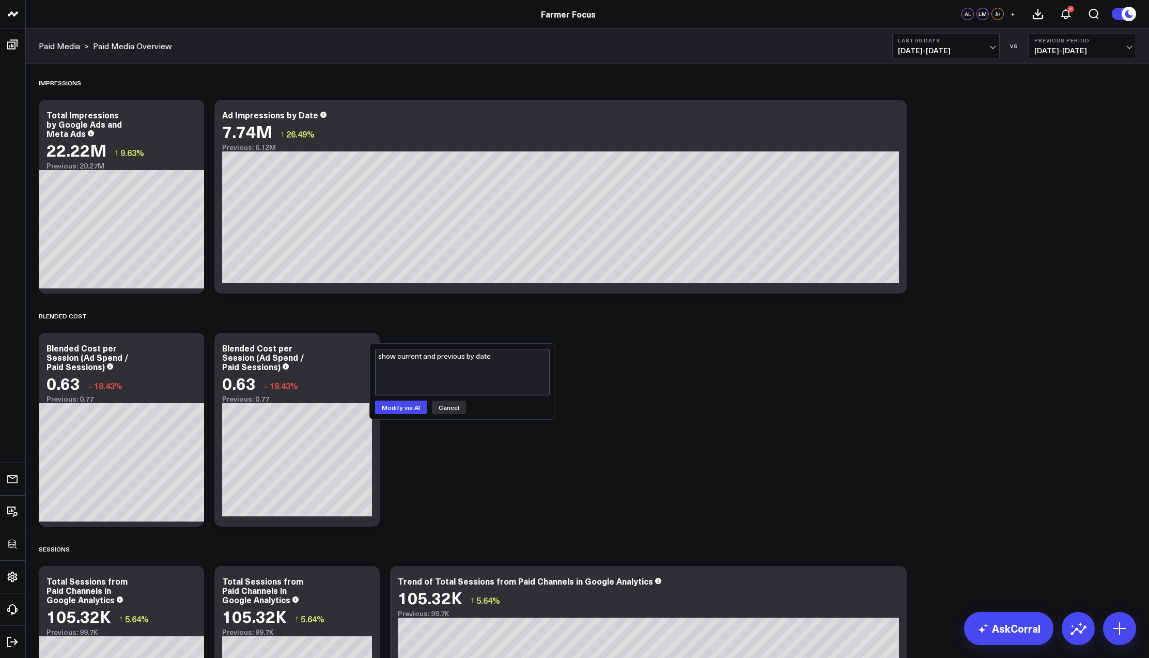
click at [443, 406] on button "Cancel" at bounding box center [449, 406] width 34 height 13
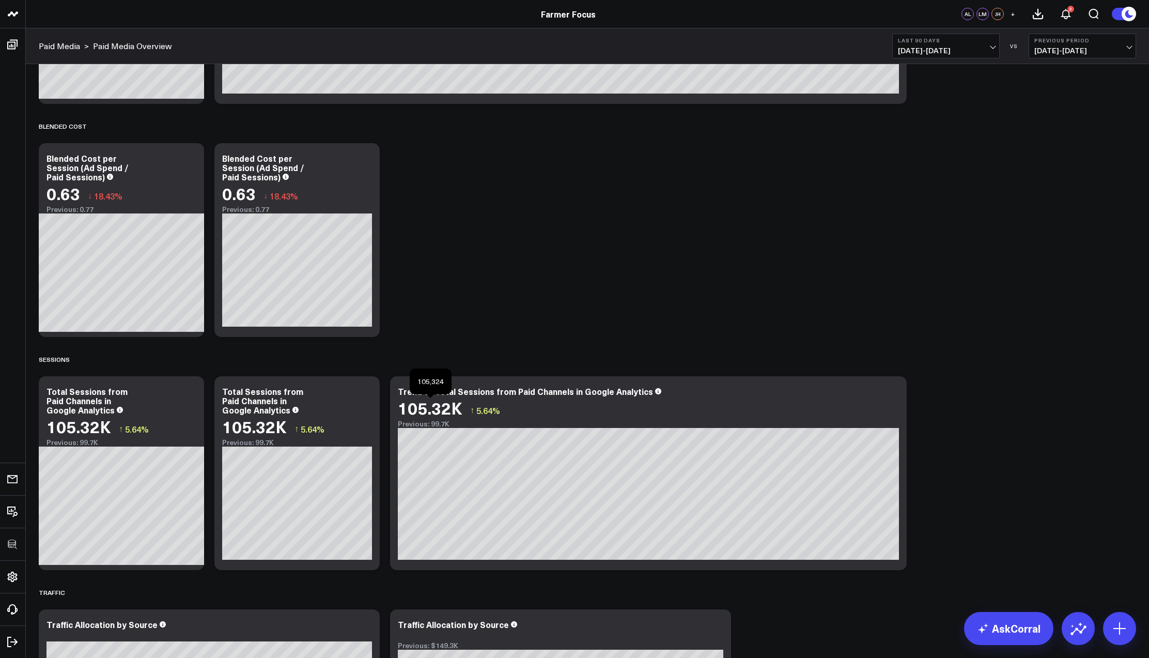
scroll to position [872, 0]
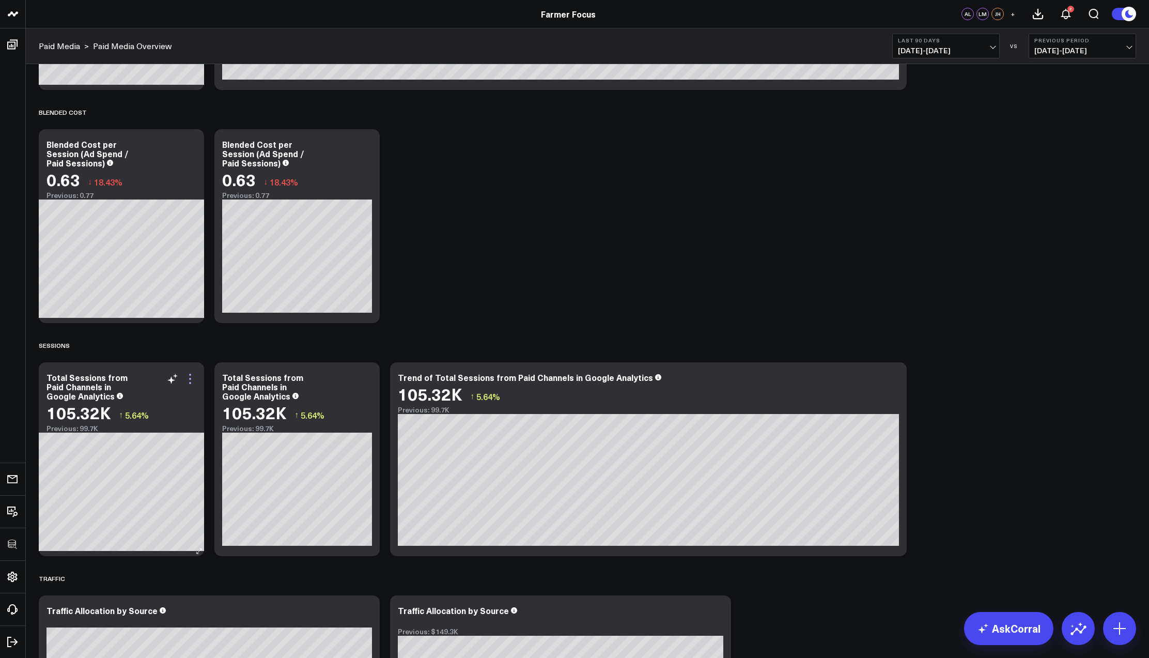
click at [192, 380] on icon at bounding box center [190, 379] width 12 height 12
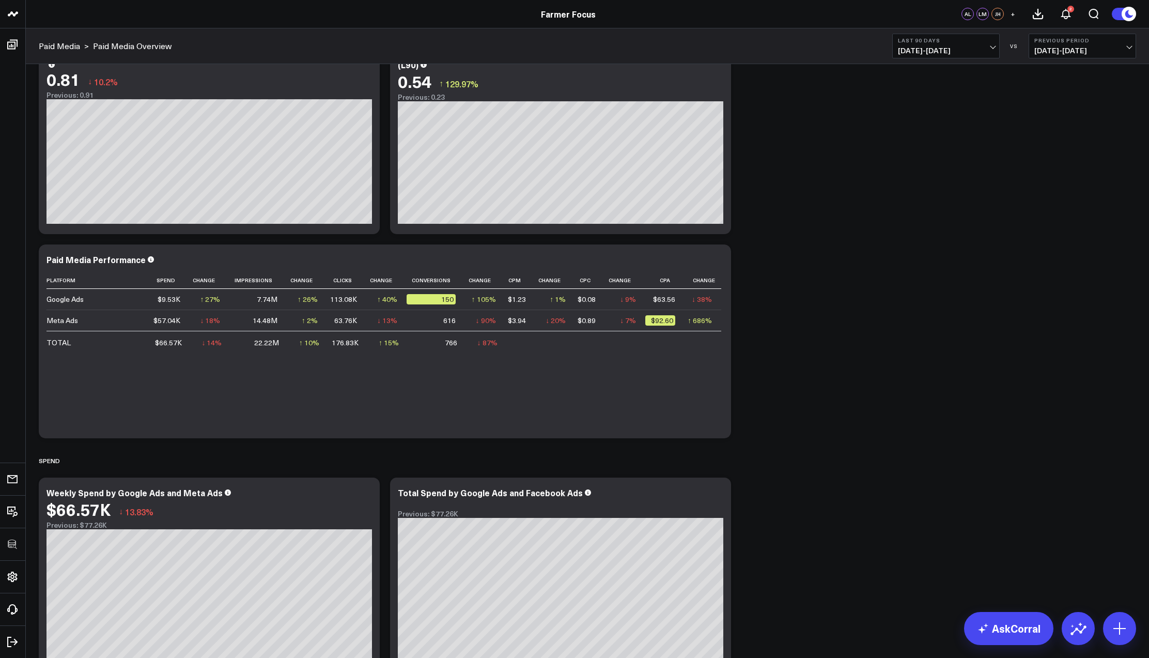
scroll to position [0, 0]
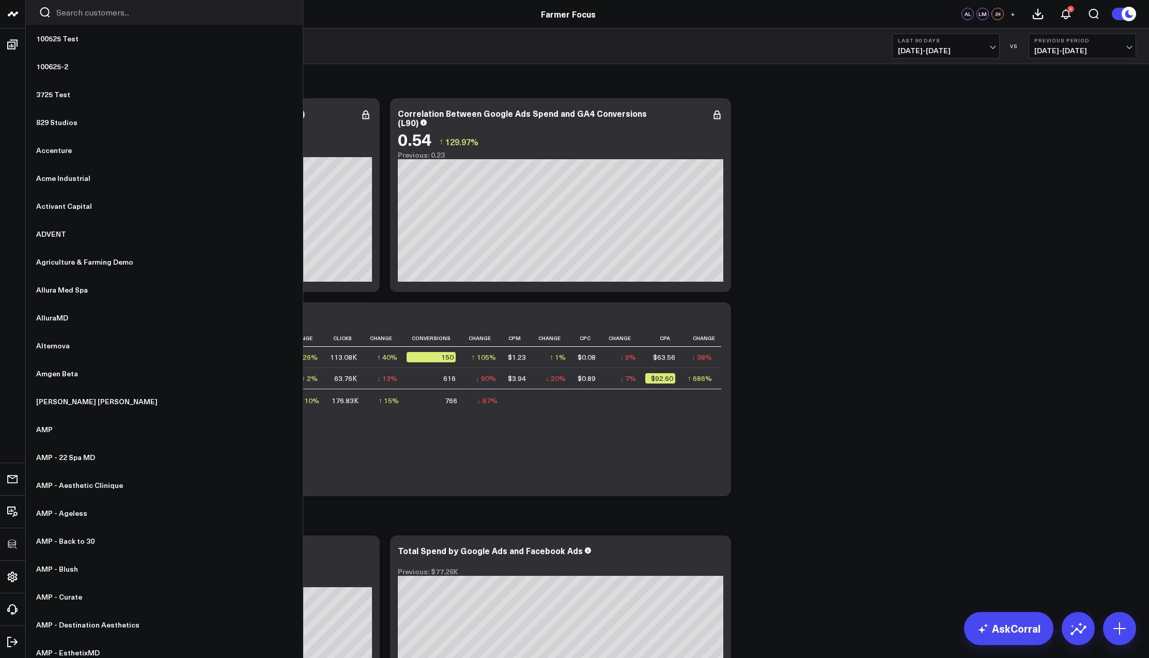
click at [16, 17] on icon at bounding box center [13, 14] width 12 height 12
